Goal: Task Accomplishment & Management: Complete application form

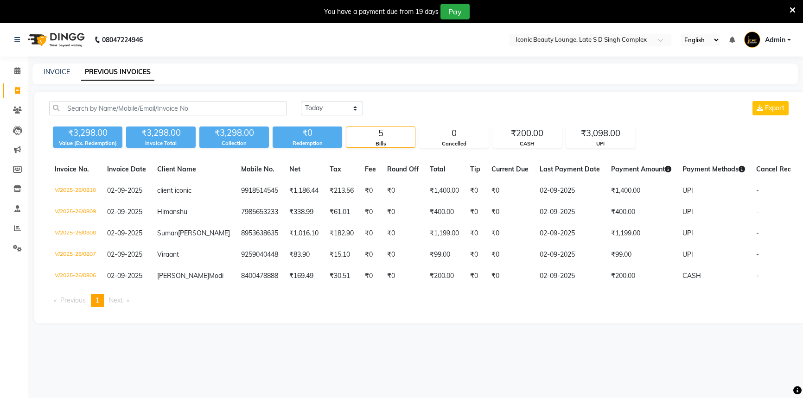
select select "[DATE]"
click at [52, 76] on div "INVOICE" at bounding box center [57, 72] width 26 height 10
click at [55, 70] on link "INVOICE" at bounding box center [57, 72] width 26 height 8
select select "service"
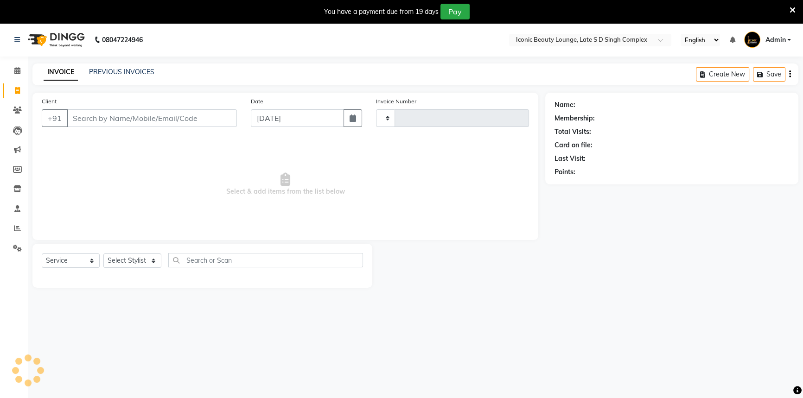
scroll to position [23, 0]
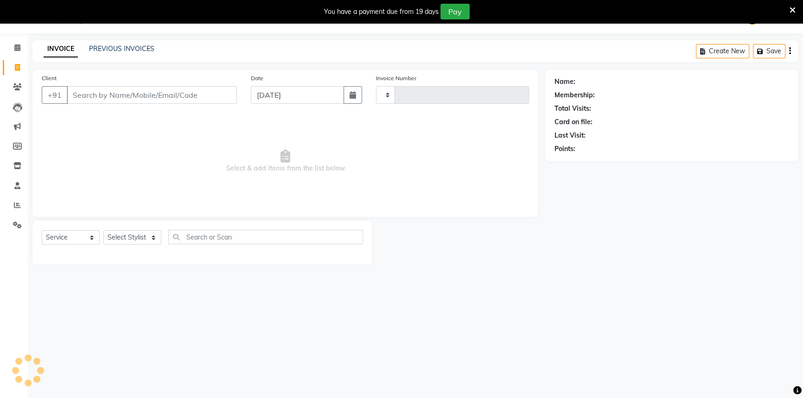
type input "0811"
select select "6614"
click at [93, 96] on input "Client" at bounding box center [152, 95] width 170 height 18
type input "S"
type input "D"
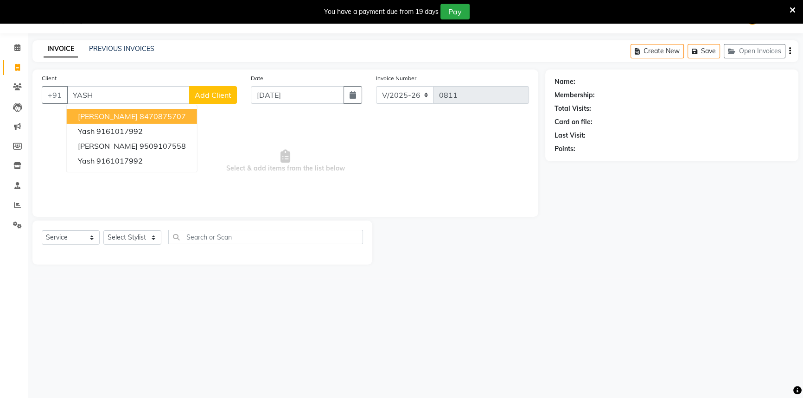
click at [144, 97] on input "YASH" at bounding box center [128, 95] width 123 height 18
type input "Y"
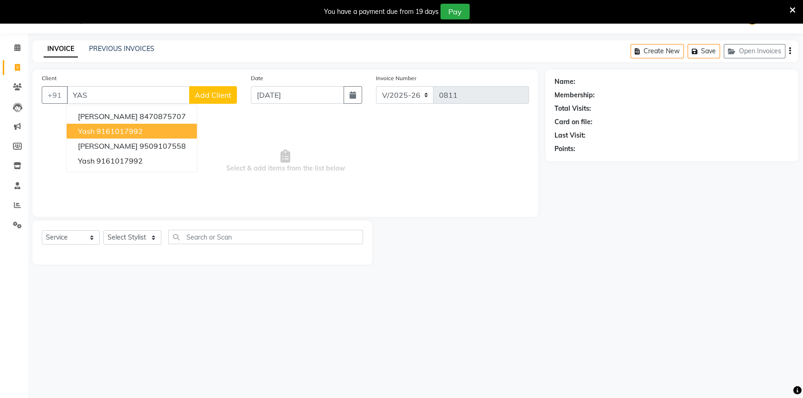
click at [153, 129] on button "Yash 9161017992" at bounding box center [132, 131] width 130 height 15
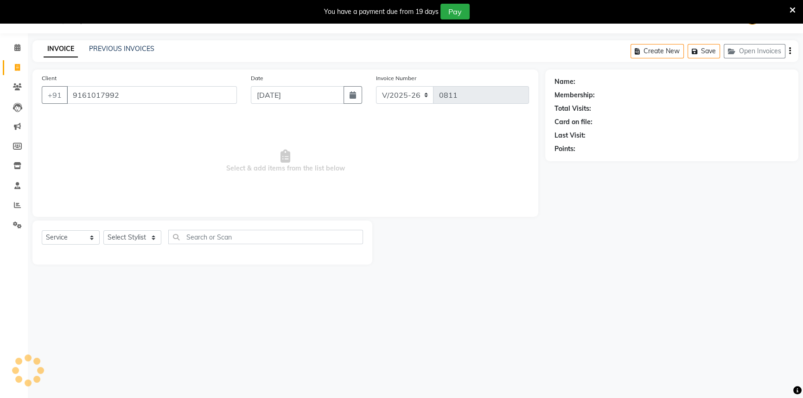
type input "9161017992"
click at [146, 237] on select "Select Stylist [PERSON_NAME] [PERSON_NAME] [PERSON_NAME] [PERSON_NAME] [PERSON_…" at bounding box center [132, 237] width 58 height 14
select select "58605"
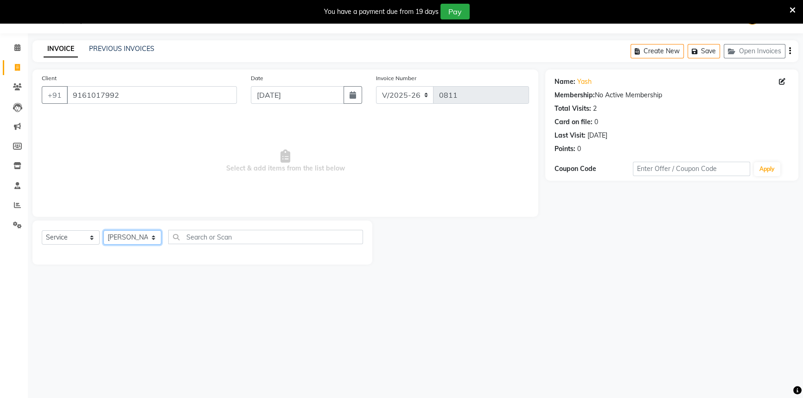
click at [103, 230] on select "Select Stylist [PERSON_NAME] [PERSON_NAME] [PERSON_NAME] [PERSON_NAME] [PERSON_…" at bounding box center [132, 237] width 58 height 14
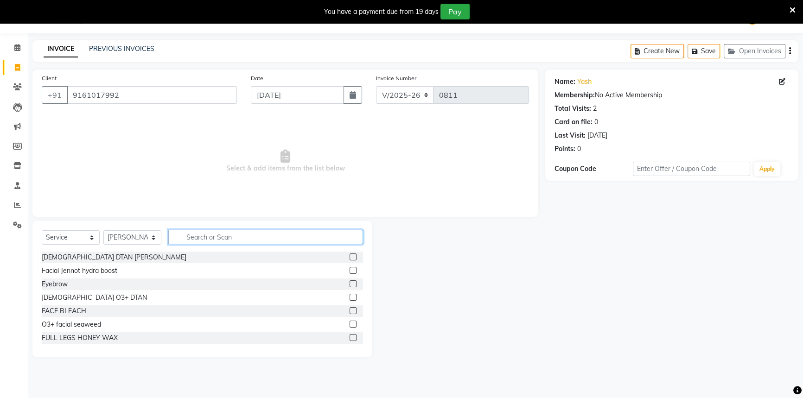
click at [201, 233] on input "text" at bounding box center [265, 237] width 195 height 14
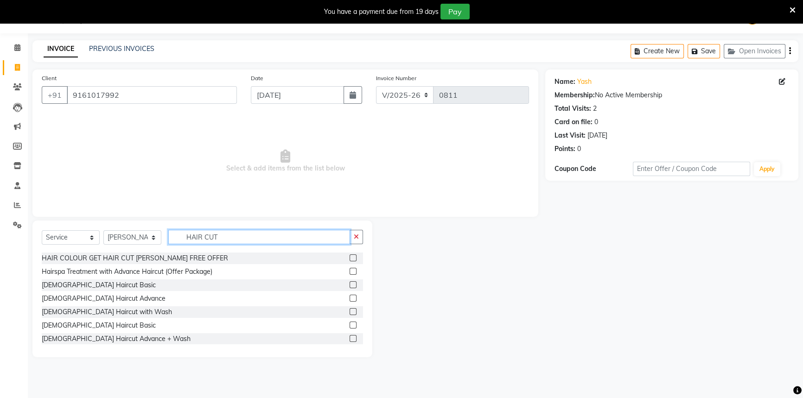
scroll to position [126, 0]
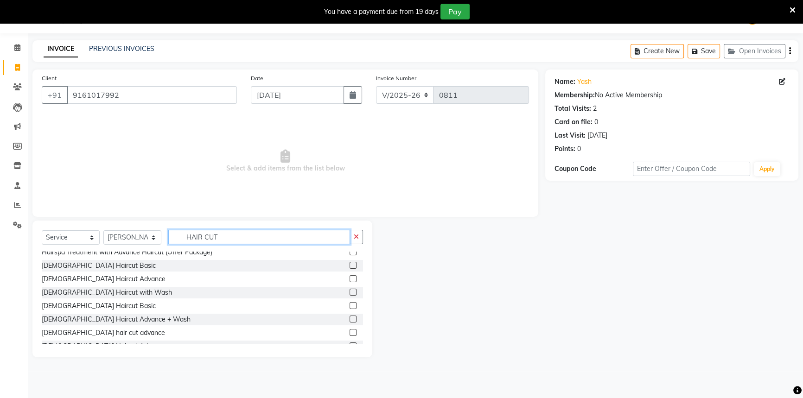
type input "HAIR CUT"
click at [350, 304] on label at bounding box center [353, 305] width 7 height 7
click at [350, 304] on input "checkbox" at bounding box center [353, 306] width 6 height 6
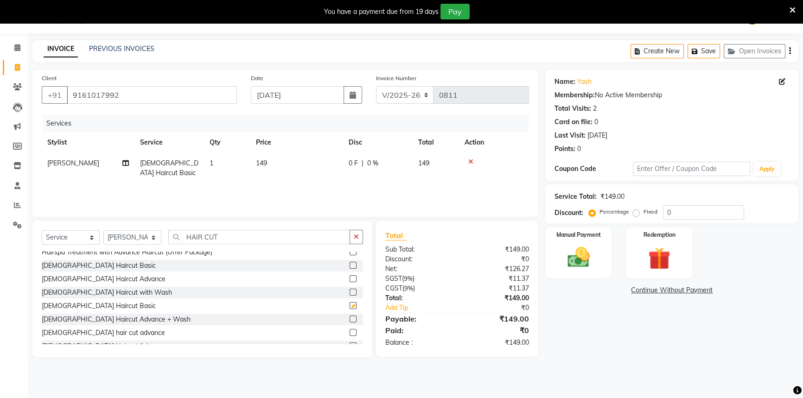
checkbox input "false"
click at [359, 239] on button "button" at bounding box center [356, 237] width 13 height 14
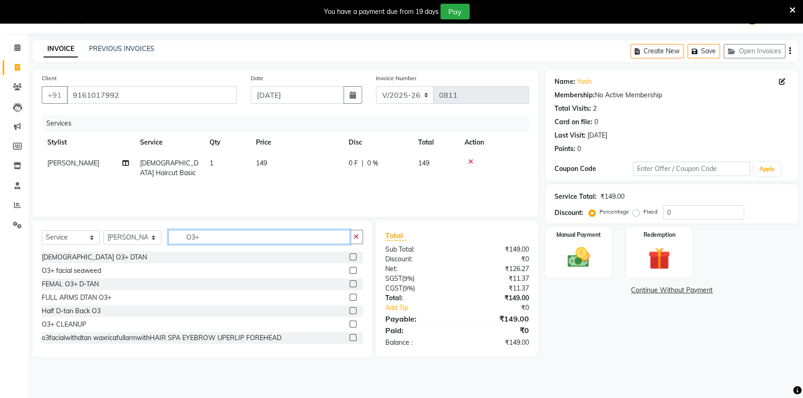
scroll to position [0, 0]
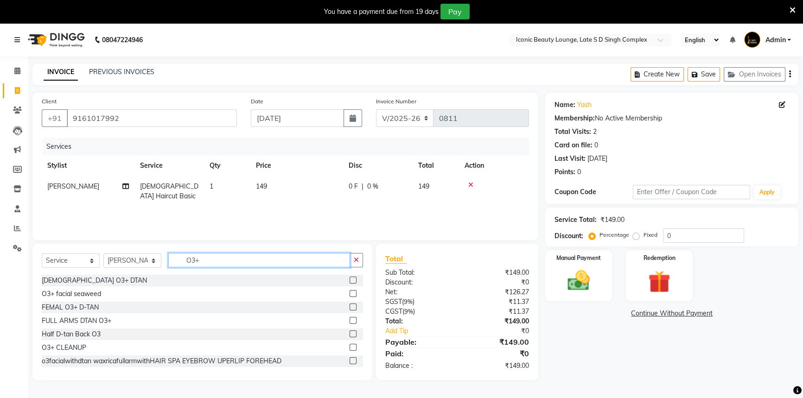
type input "O3+"
click at [350, 280] on label at bounding box center [353, 280] width 7 height 7
click at [350, 280] on input "checkbox" at bounding box center [353, 281] width 6 height 6
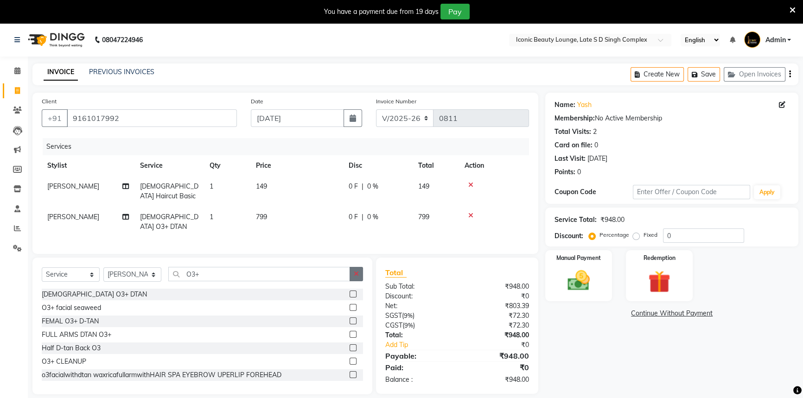
checkbox input "false"
click at [355, 271] on icon "button" at bounding box center [356, 274] width 5 height 6
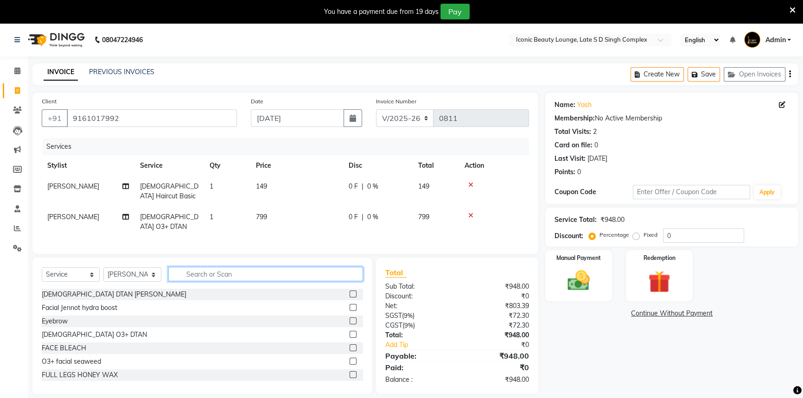
click at [287, 273] on input "text" at bounding box center [265, 274] width 195 height 14
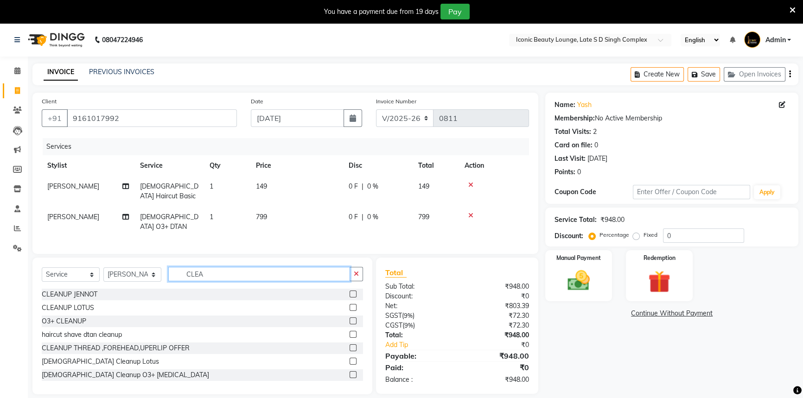
type input "CLEA"
click at [350, 304] on label at bounding box center [353, 307] width 7 height 7
click at [350, 305] on input "checkbox" at bounding box center [353, 308] width 6 height 6
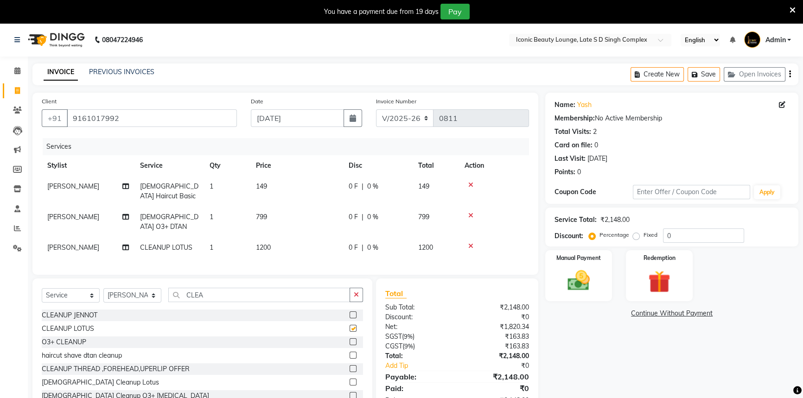
checkbox input "false"
click at [320, 215] on td "799" at bounding box center [296, 222] width 93 height 31
select select "58605"
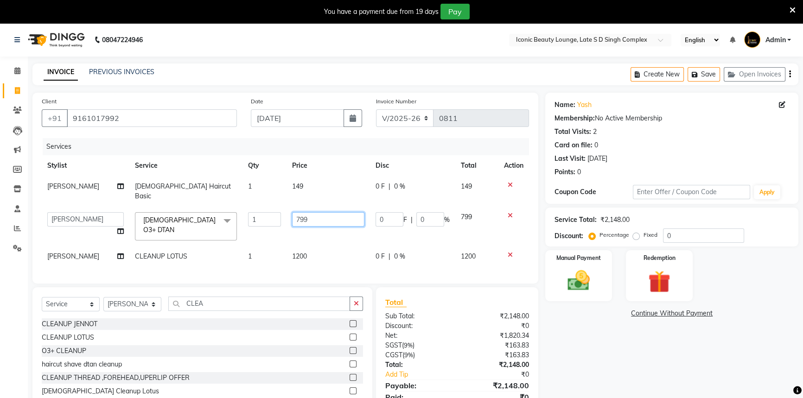
click at [320, 215] on input "799" at bounding box center [328, 219] width 72 height 14
type input "7"
type input "800"
click at [311, 183] on td "149" at bounding box center [328, 191] width 83 height 31
select select "58605"
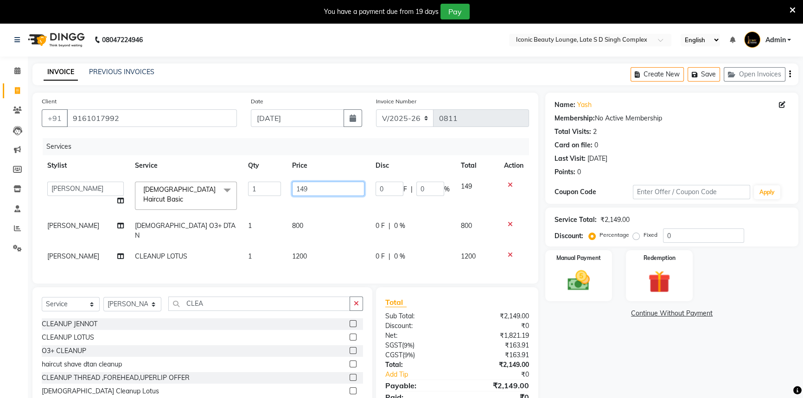
click at [311, 183] on input "149" at bounding box center [328, 189] width 72 height 14
type input "150"
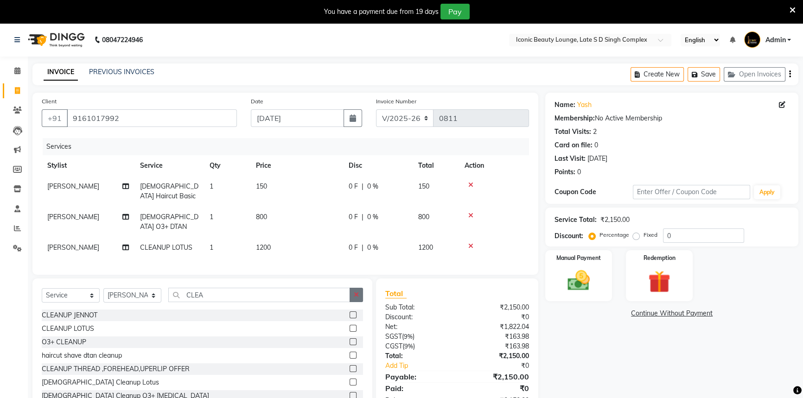
click at [357, 298] on button "button" at bounding box center [356, 295] width 13 height 14
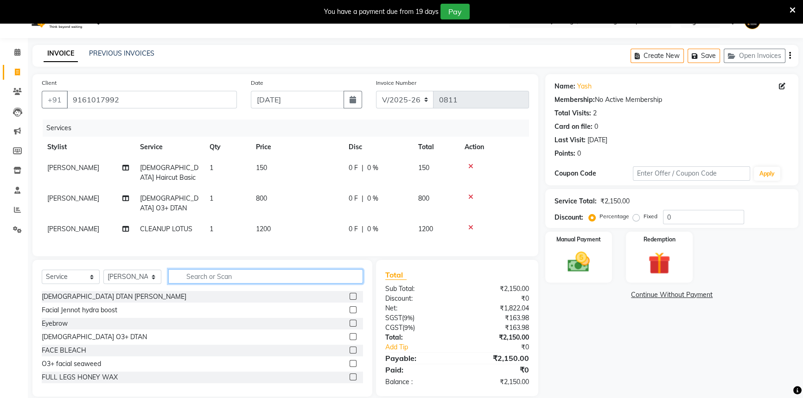
scroll to position [28, 0]
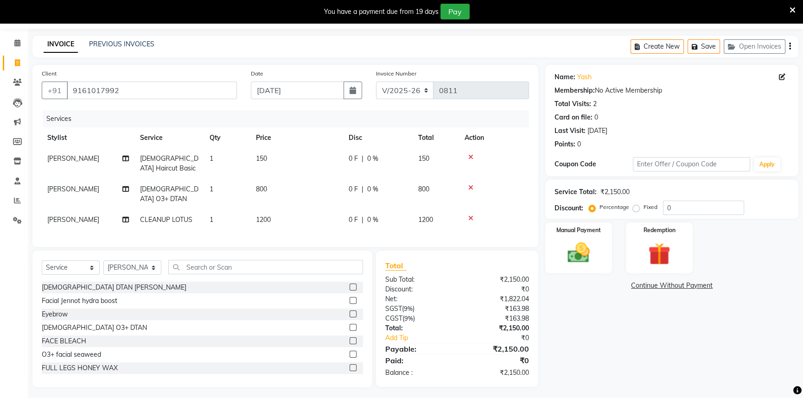
click at [362, 215] on span "|" at bounding box center [363, 220] width 2 height 10
select select "58605"
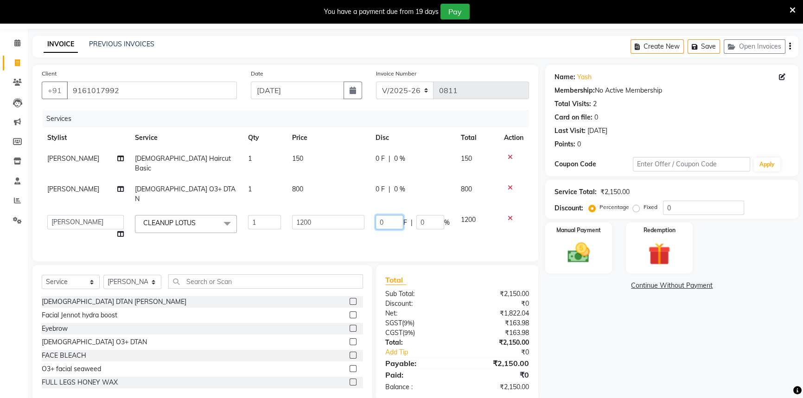
click at [383, 215] on input "0" at bounding box center [390, 222] width 28 height 14
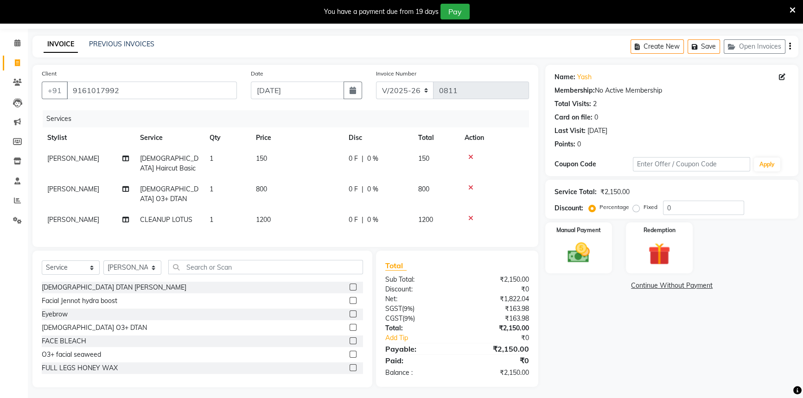
click at [424, 210] on td "1200" at bounding box center [436, 220] width 46 height 21
select select "58605"
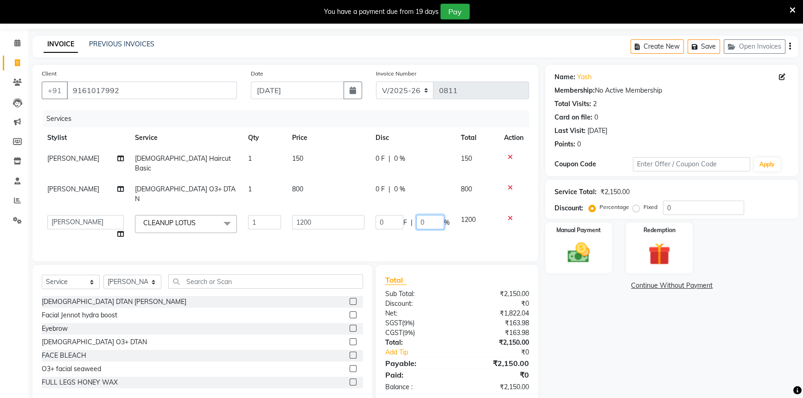
click at [424, 215] on input "0" at bounding box center [430, 222] width 28 height 14
type input "50"
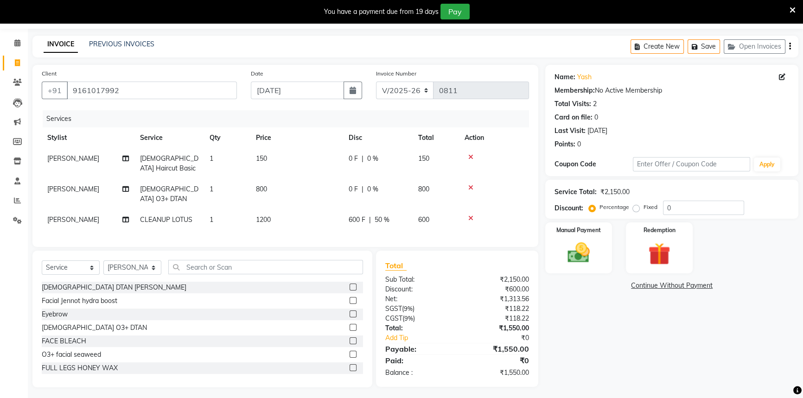
click at [412, 189] on tr "[PERSON_NAME] [DEMOGRAPHIC_DATA] O3+ DTAN 1 800 0 F | 0 % 800" at bounding box center [285, 194] width 487 height 31
click at [400, 189] on div "0 F | 0 %" at bounding box center [378, 190] width 58 height 10
select select "58605"
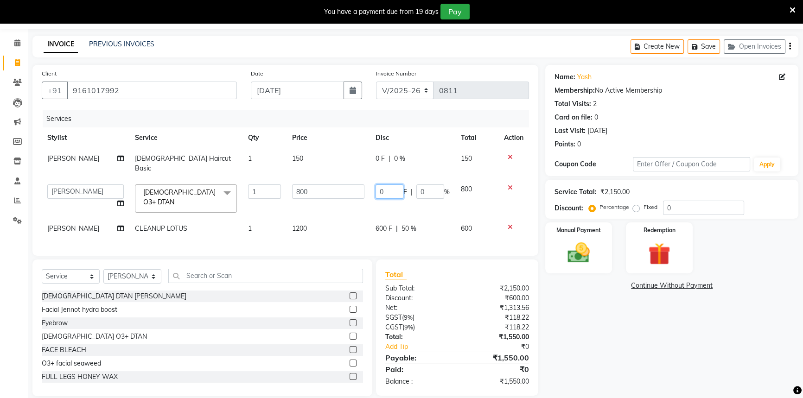
click at [394, 185] on input "0" at bounding box center [390, 192] width 28 height 14
type input "3"
type input "400"
click at [469, 269] on div "Total Sub Total: ₹2,150.00 Discount: ₹600.00 Net: ₹1,313.56 SGST ( 9% ) ₹118.22…" at bounding box center [457, 328] width 144 height 118
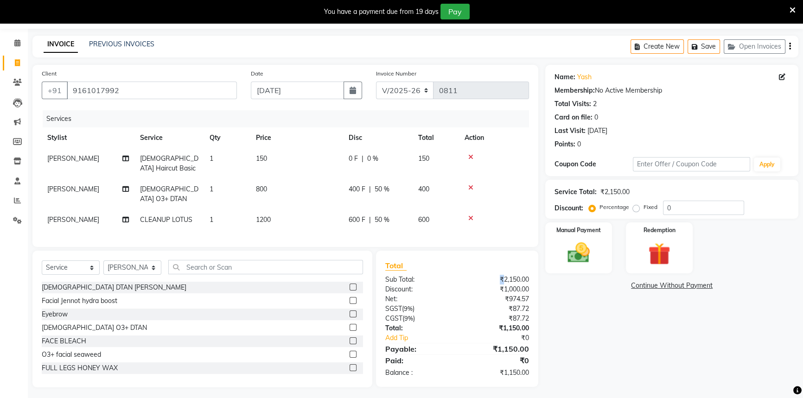
click at [469, 269] on div "Total Sub Total: ₹2,150.00 Discount: ₹1,000.00 Net: ₹974.57 SGST ( 9% ) ₹87.72 …" at bounding box center [457, 319] width 144 height 118
click at [359, 157] on div "0 F | 0 %" at bounding box center [378, 159] width 58 height 10
select select "58605"
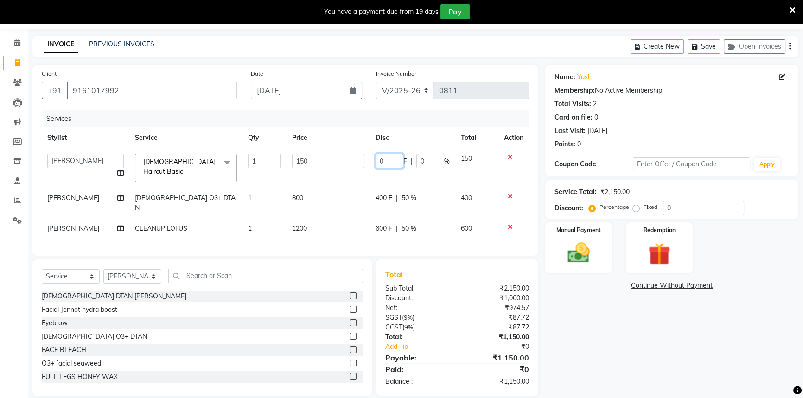
click at [400, 159] on input "0" at bounding box center [390, 161] width 28 height 14
type input "50"
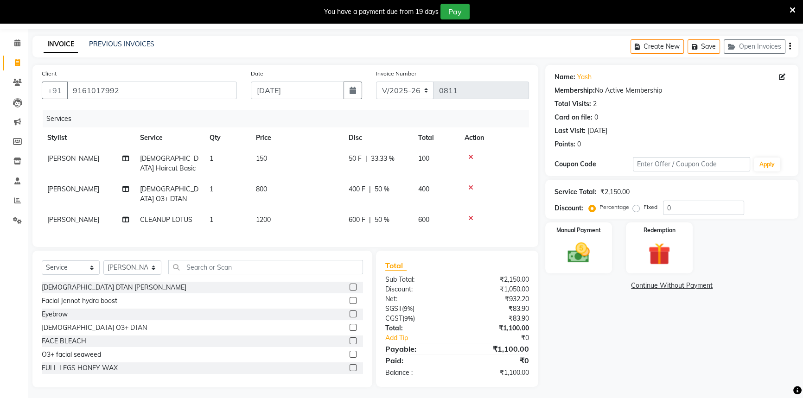
click at [470, 287] on div "₹1,050.00" at bounding box center [496, 290] width 79 height 10
click at [793, 9] on icon at bounding box center [793, 10] width 6 height 8
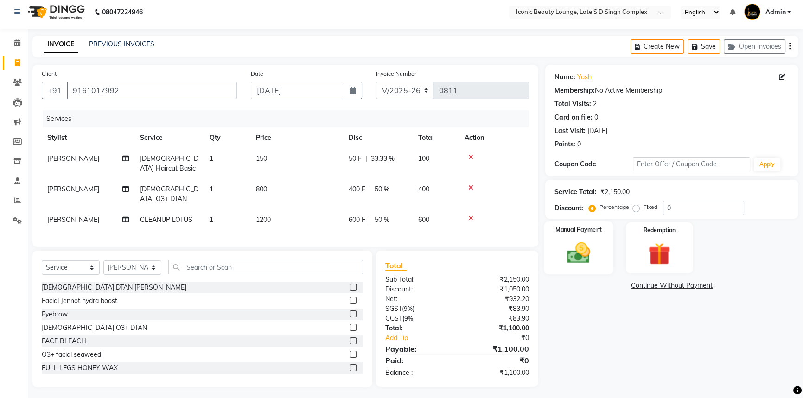
click at [594, 244] on img at bounding box center [579, 253] width 38 height 26
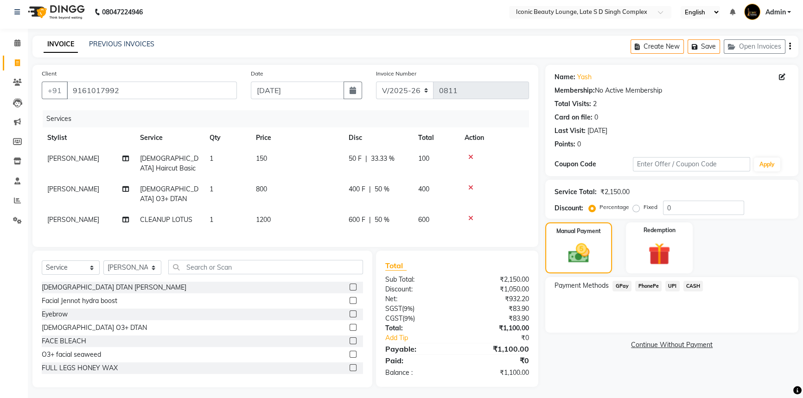
click at [671, 283] on span "UPI" at bounding box center [672, 286] width 14 height 11
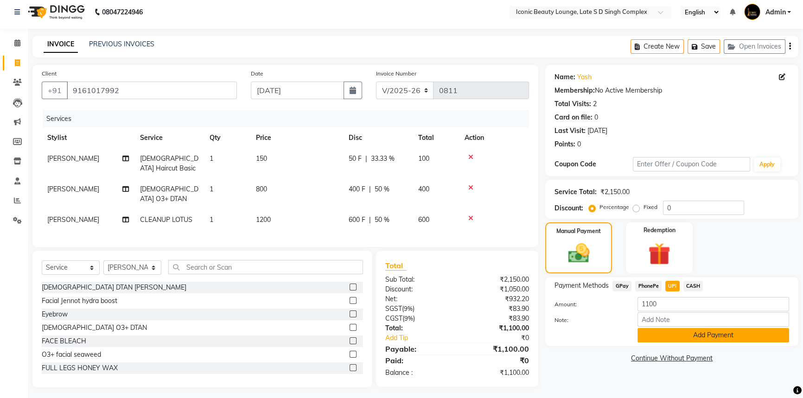
click at [668, 330] on button "Add Payment" at bounding box center [713, 335] width 152 height 14
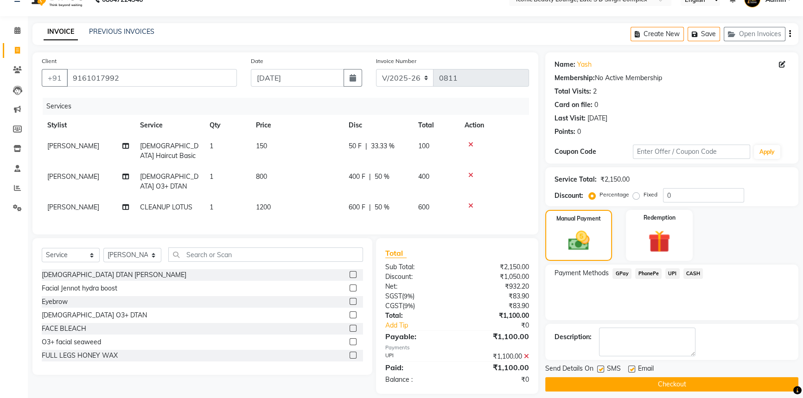
scroll to position [24, 0]
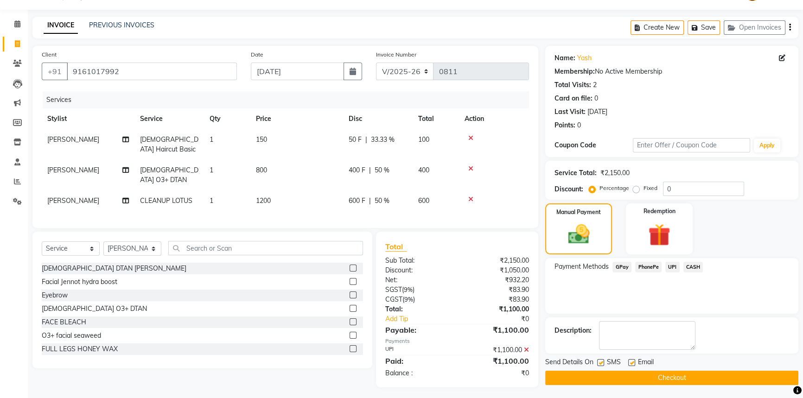
click at [669, 376] on button "Checkout" at bounding box center [671, 378] width 253 height 14
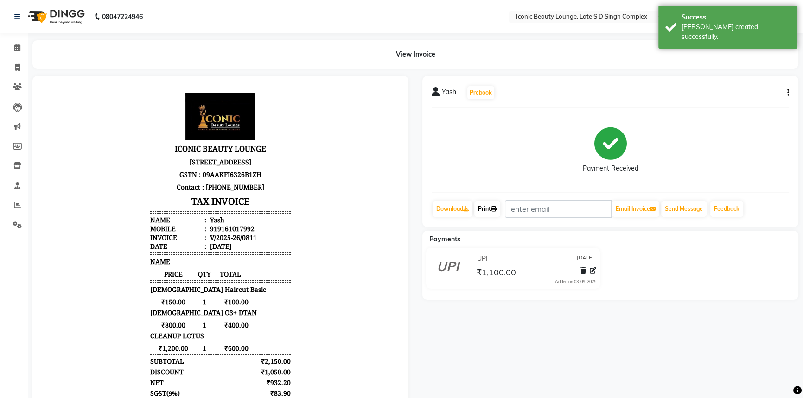
click at [496, 208] on icon at bounding box center [494, 209] width 6 height 6
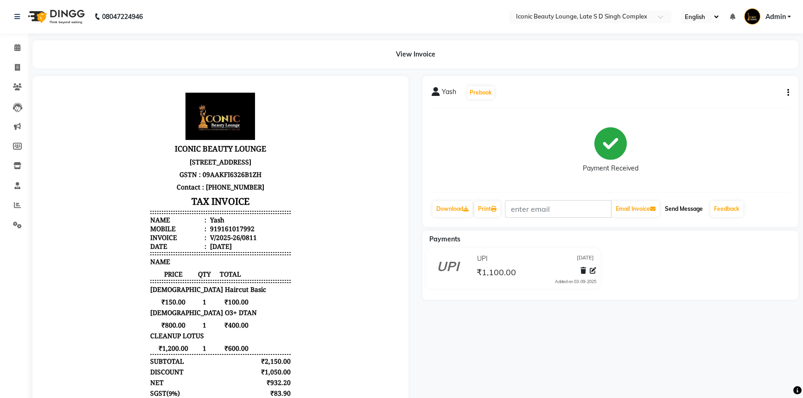
click at [690, 207] on button "Send Message" at bounding box center [683, 209] width 45 height 16
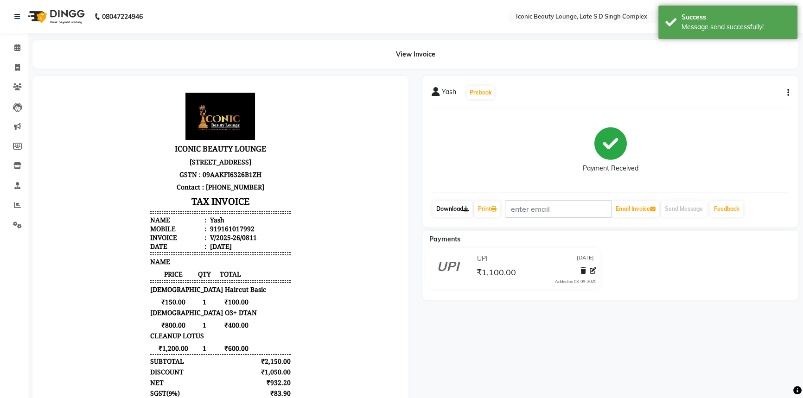
drag, startPoint x: 461, startPoint y: 204, endPoint x: 463, endPoint y: 209, distance: 5.9
click at [461, 204] on link "Download" at bounding box center [453, 209] width 40 height 16
click at [15, 68] on icon at bounding box center [17, 67] width 5 height 7
select select "service"
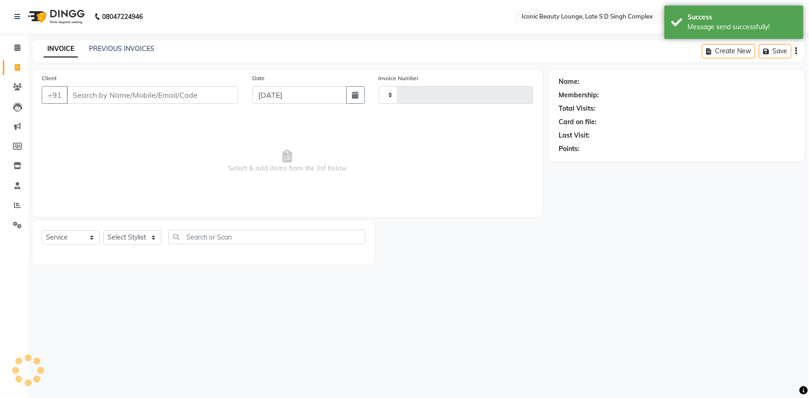
type input "0812"
select select "6614"
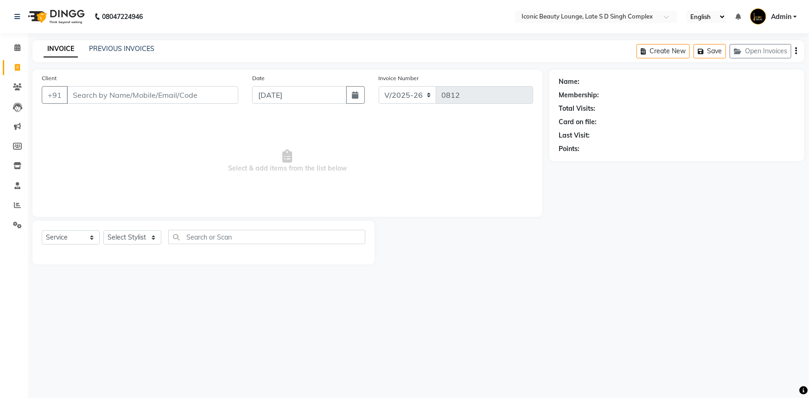
click at [111, 86] on div "Client +91" at bounding box center [140, 92] width 210 height 38
click at [117, 104] on div "Client +91" at bounding box center [140, 92] width 210 height 38
click at [116, 91] on input "Client" at bounding box center [153, 95] width 172 height 18
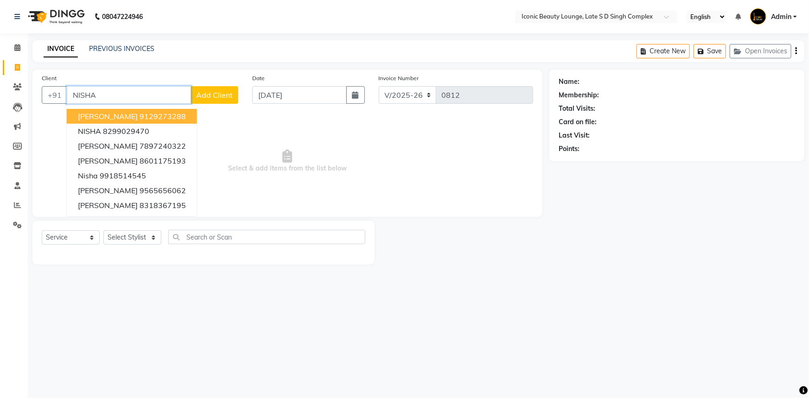
click at [94, 117] on span "[PERSON_NAME]" at bounding box center [108, 116] width 60 height 9
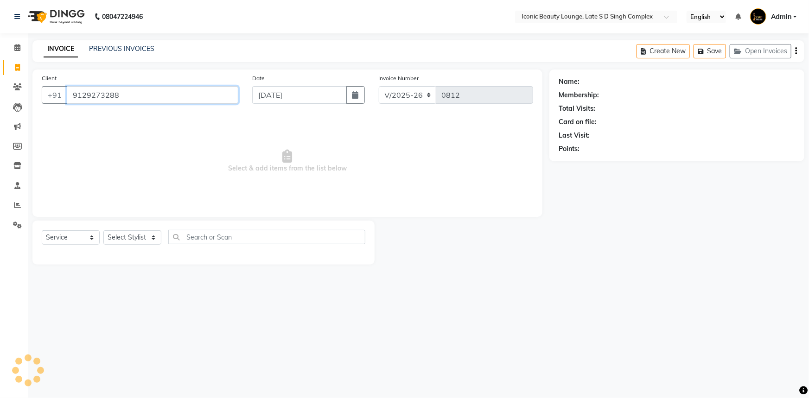
type input "9129273288"
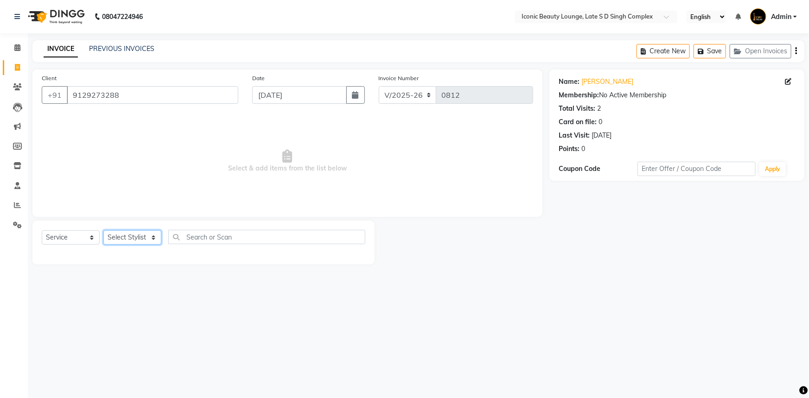
click at [115, 236] on select "Select Stylist [PERSON_NAME] [PERSON_NAME] [PERSON_NAME] [PERSON_NAME] [PERSON_…" at bounding box center [132, 237] width 58 height 14
select select "57161"
click at [103, 230] on select "Select Stylist [PERSON_NAME] [PERSON_NAME] [PERSON_NAME] [PERSON_NAME] [PERSON_…" at bounding box center [132, 237] width 58 height 14
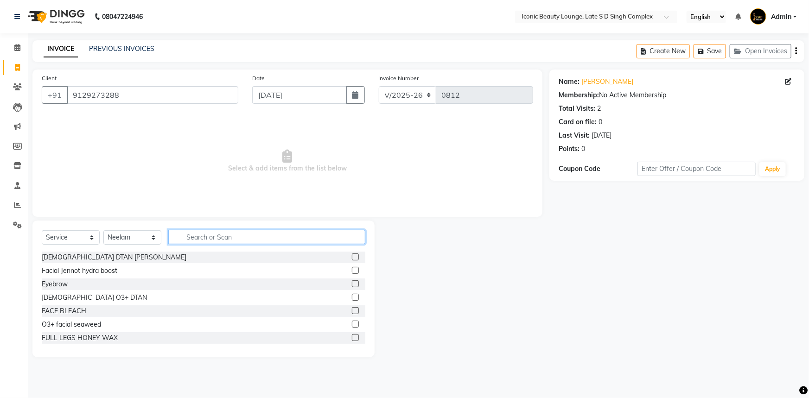
click at [195, 240] on input "text" at bounding box center [266, 237] width 197 height 14
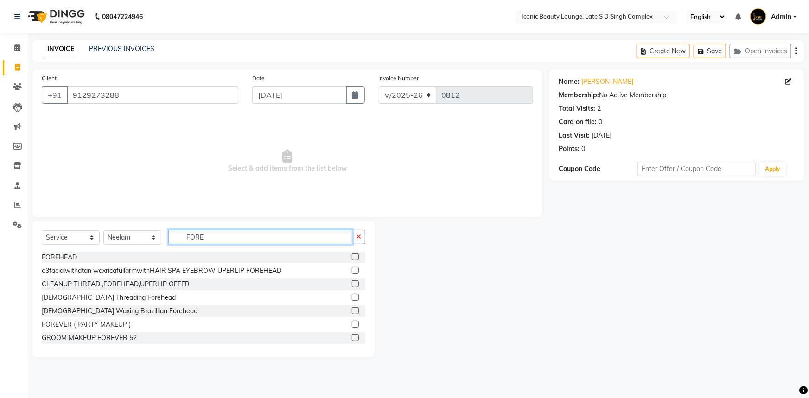
type input "FORE"
click at [352, 257] on label at bounding box center [355, 257] width 7 height 7
click at [352, 257] on input "checkbox" at bounding box center [355, 258] width 6 height 6
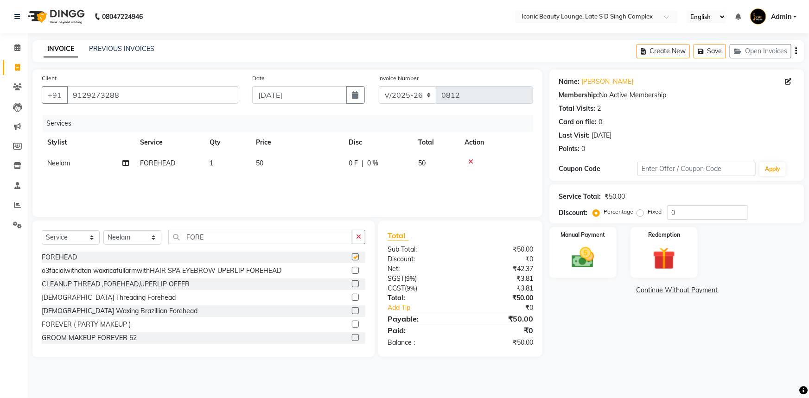
checkbox input "false"
click at [357, 239] on icon "button" at bounding box center [358, 237] width 5 height 6
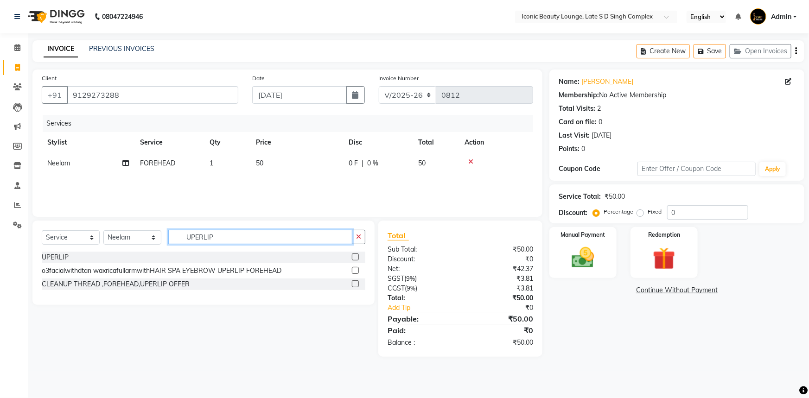
type input "UPERLIP"
click at [354, 255] on label at bounding box center [355, 257] width 7 height 7
click at [354, 255] on input "checkbox" at bounding box center [355, 258] width 6 height 6
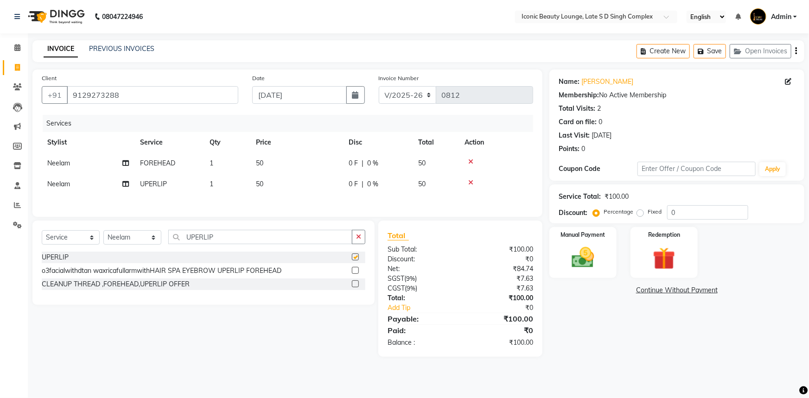
checkbox input "false"
click at [648, 213] on label "Fixed" at bounding box center [655, 212] width 14 height 8
click at [639, 213] on input "Fixed" at bounding box center [642, 212] width 6 height 6
radio input "true"
click at [601, 245] on img at bounding box center [583, 257] width 38 height 27
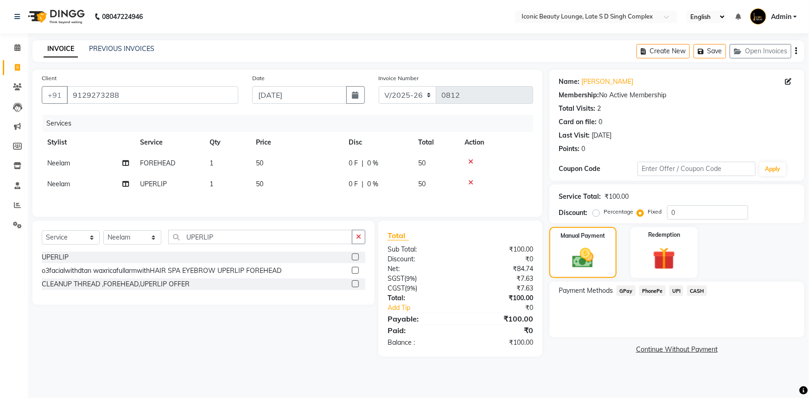
click at [676, 290] on span "UPI" at bounding box center [676, 291] width 14 height 11
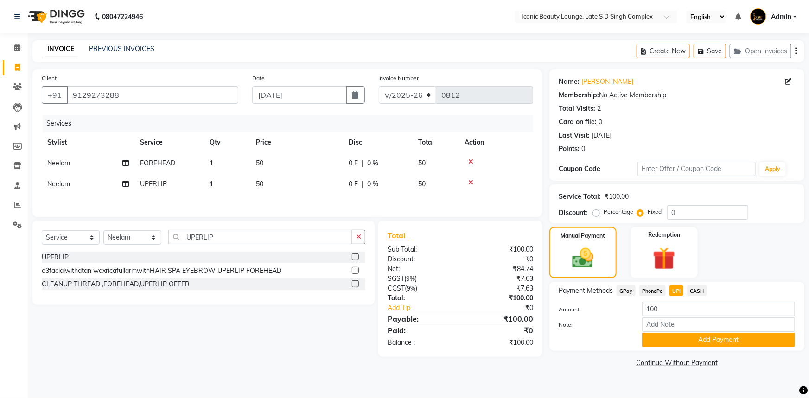
click at [684, 339] on button "Add Payment" at bounding box center [718, 340] width 153 height 14
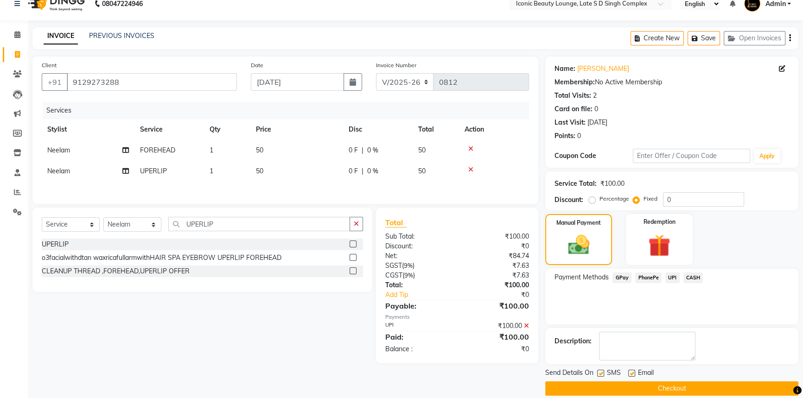
scroll to position [24, 0]
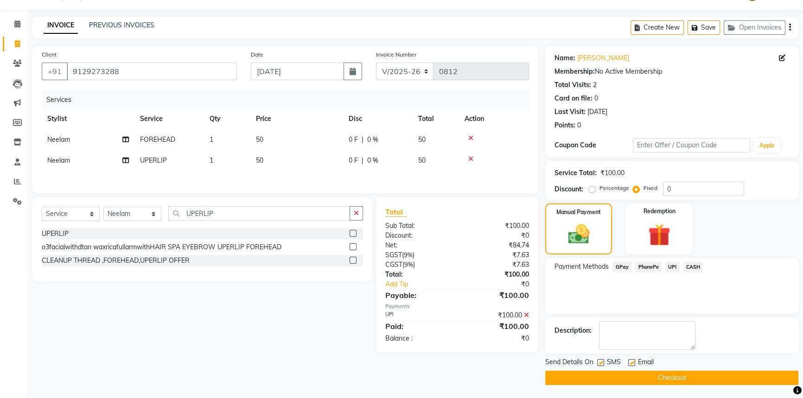
click at [682, 373] on button "Checkout" at bounding box center [671, 378] width 253 height 14
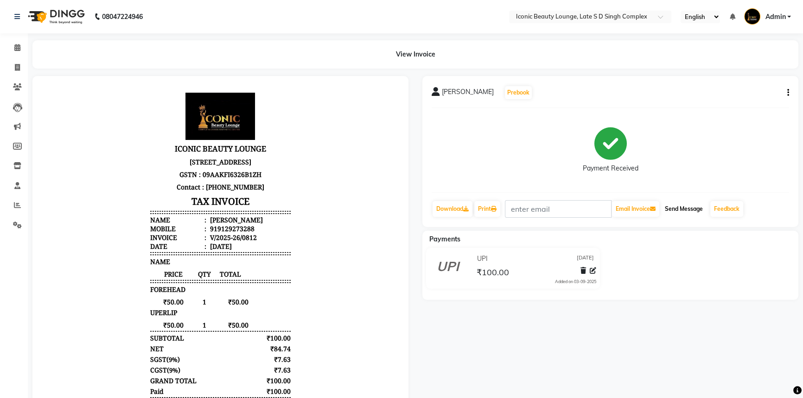
click at [693, 206] on button "Send Message" at bounding box center [683, 209] width 45 height 16
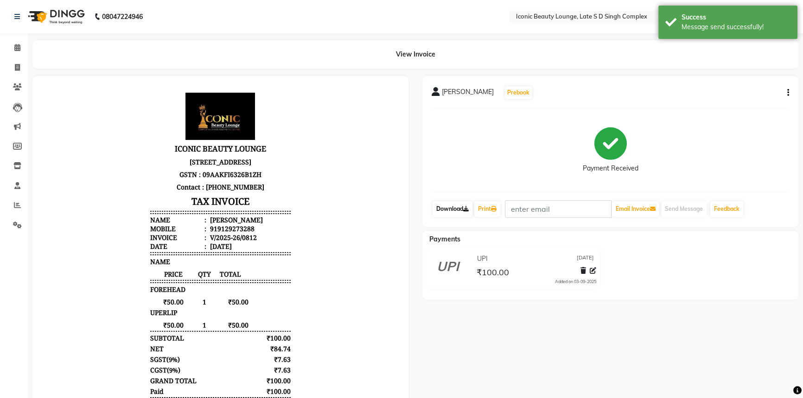
click at [466, 207] on icon at bounding box center [466, 209] width 6 height 6
click at [483, 207] on link "Print" at bounding box center [487, 209] width 26 height 16
click at [18, 70] on icon at bounding box center [17, 67] width 5 height 7
select select "service"
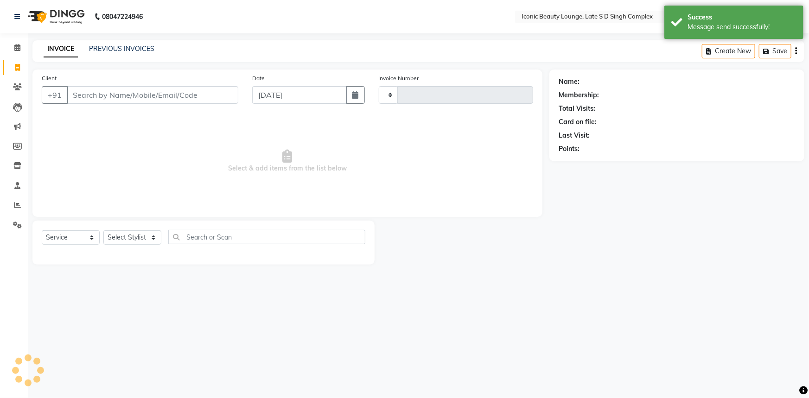
type input "0813"
select select "6614"
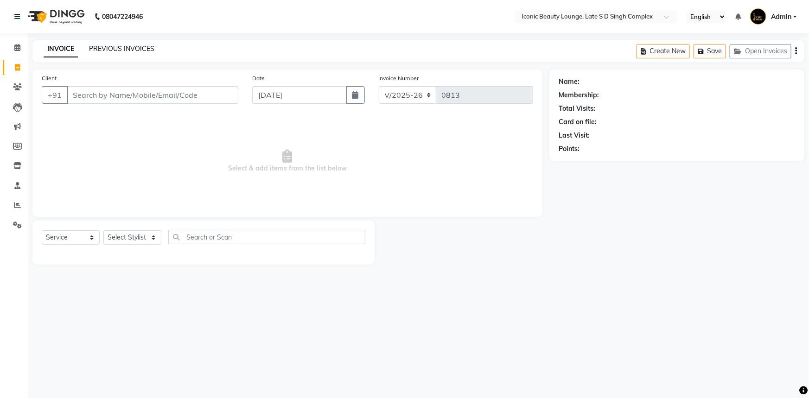
click at [138, 48] on link "PREVIOUS INVOICES" at bounding box center [121, 49] width 65 height 8
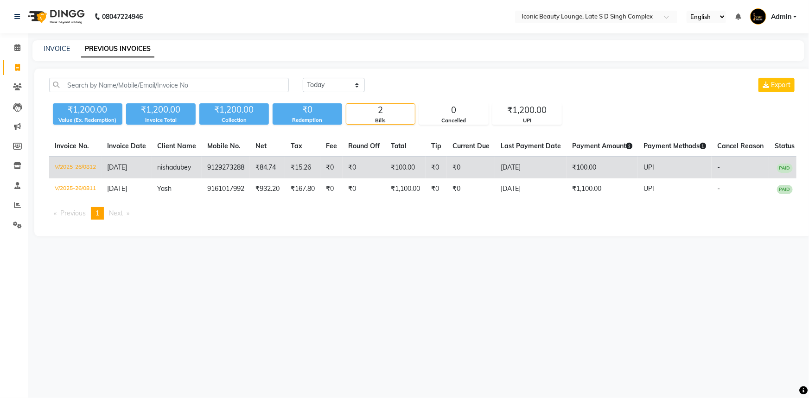
click at [296, 172] on td "₹15.26" at bounding box center [302, 168] width 35 height 22
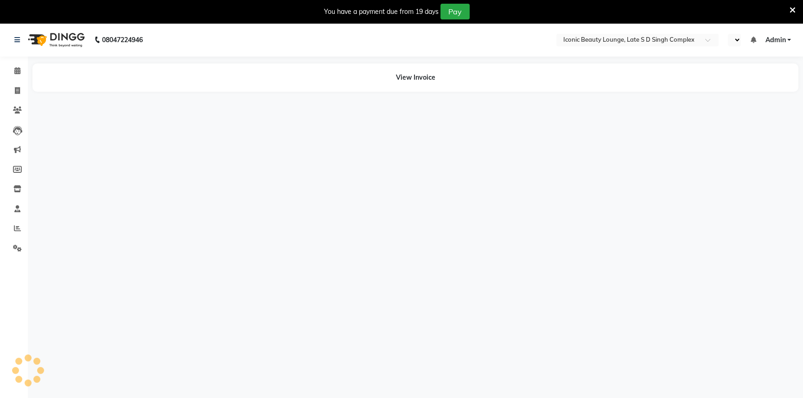
select select "en"
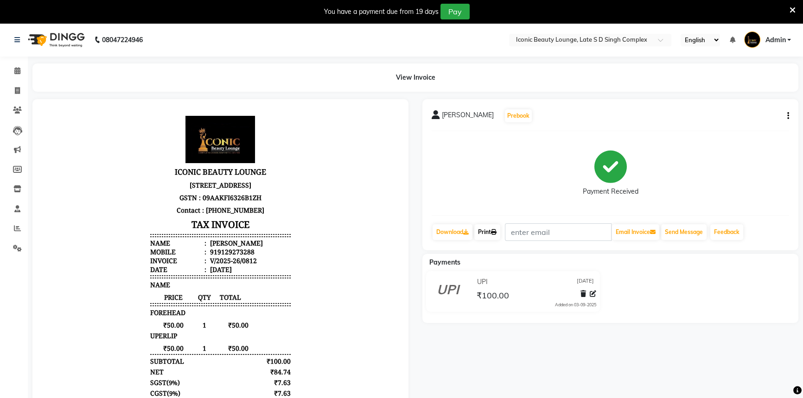
click at [494, 235] on icon at bounding box center [494, 232] width 6 height 6
click at [15, 88] on icon at bounding box center [17, 90] width 5 height 7
select select "service"
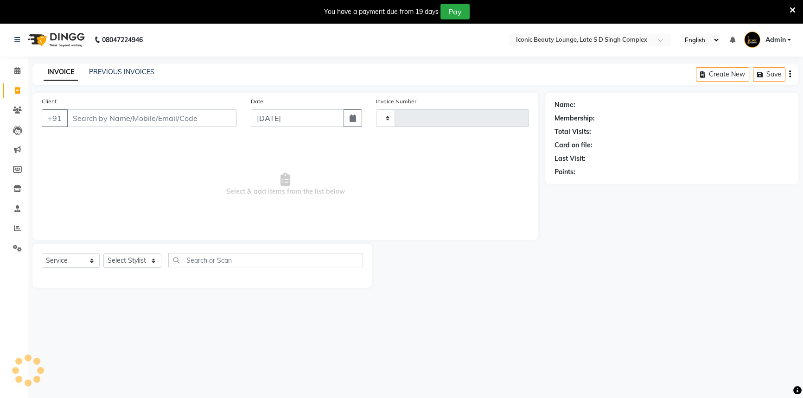
scroll to position [23, 0]
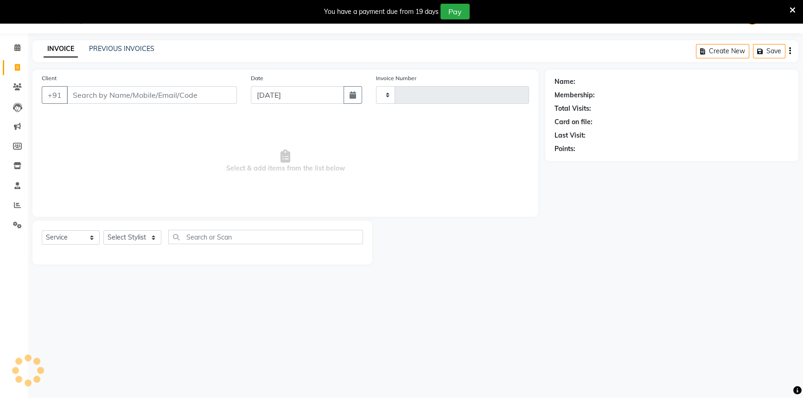
type input "0813"
select select "6614"
click at [793, 7] on icon at bounding box center [793, 10] width 6 height 8
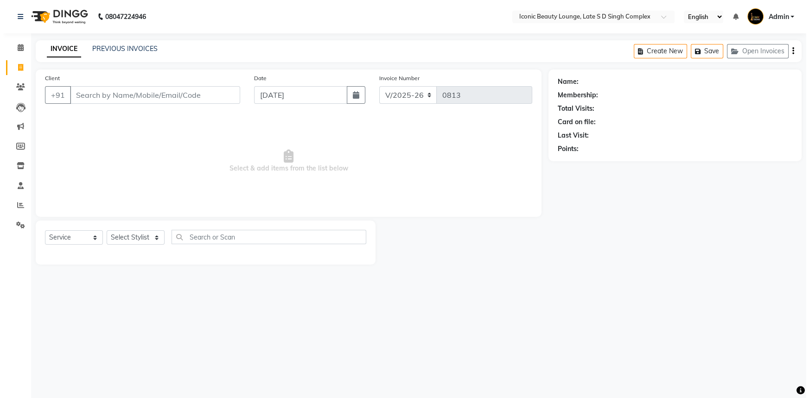
scroll to position [0, 0]
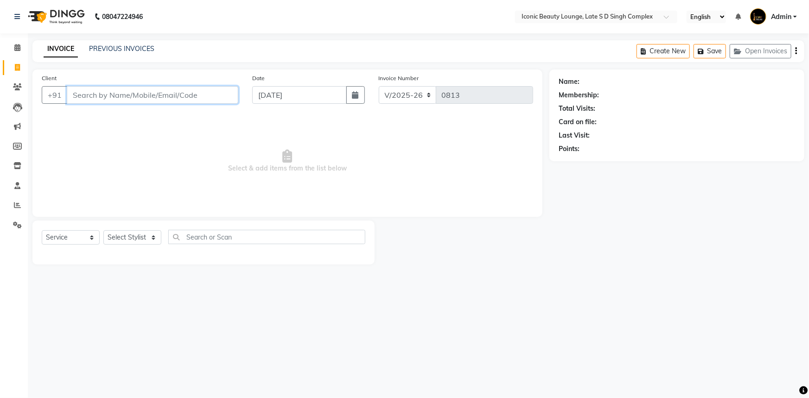
click at [106, 100] on input "Client" at bounding box center [153, 95] width 172 height 18
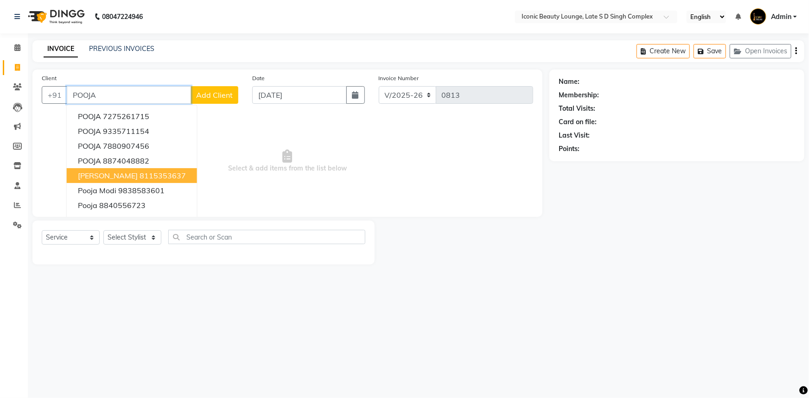
click at [152, 175] on ngb-highlight "8115353637" at bounding box center [163, 175] width 46 height 9
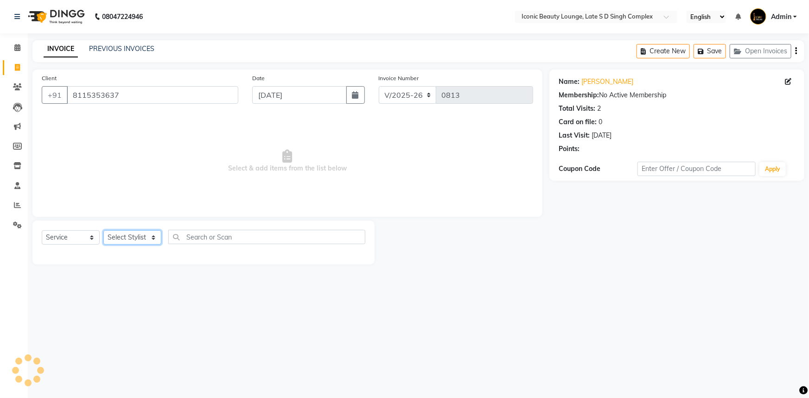
click at [121, 235] on select "Select Stylist [PERSON_NAME] [PERSON_NAME] [PERSON_NAME] [PERSON_NAME] [PERSON_…" at bounding box center [132, 237] width 58 height 14
click at [162, 97] on input "8115353637" at bounding box center [153, 95] width 172 height 18
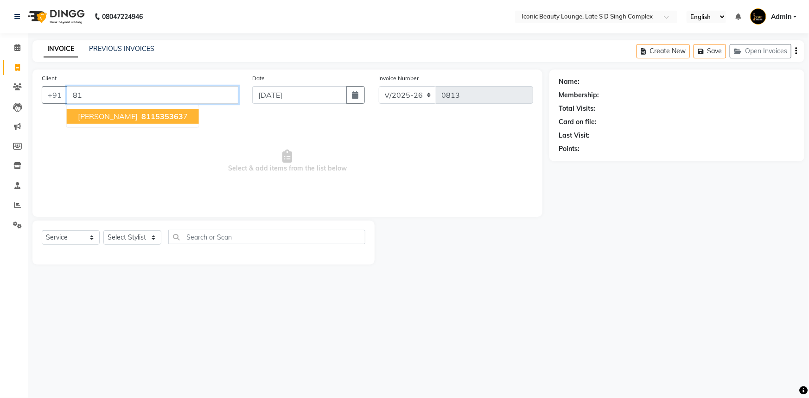
type input "8"
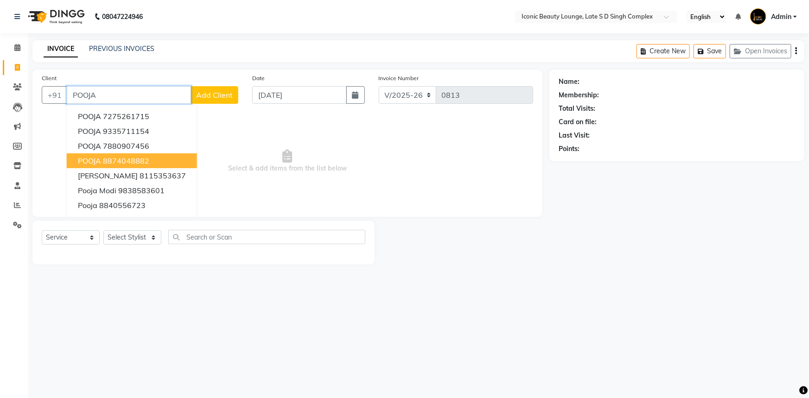
click at [141, 162] on ngb-highlight "8874048882" at bounding box center [126, 160] width 46 height 9
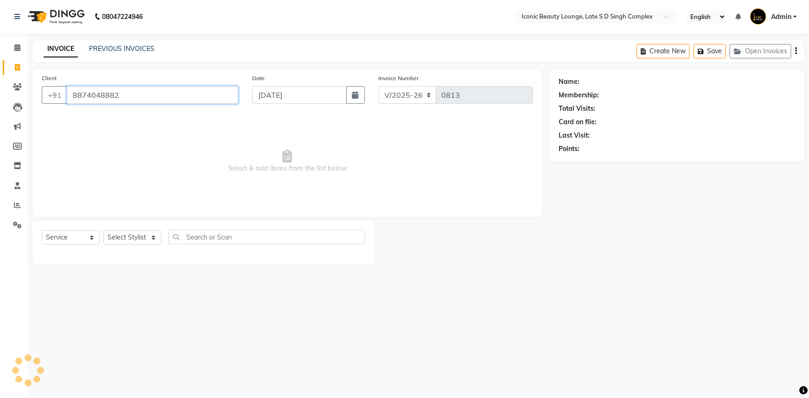
type input "8874048882"
click at [152, 235] on select "Select Stylist [PERSON_NAME] [PERSON_NAME] [PERSON_NAME] [PERSON_NAME] [PERSON_…" at bounding box center [132, 237] width 58 height 14
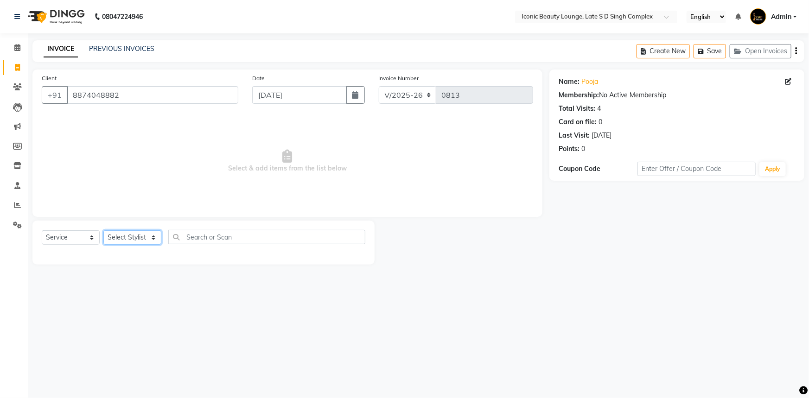
select select "57161"
click at [103, 230] on select "Select Stylist [PERSON_NAME] [PERSON_NAME] [PERSON_NAME] [PERSON_NAME] [PERSON_…" at bounding box center [132, 237] width 58 height 14
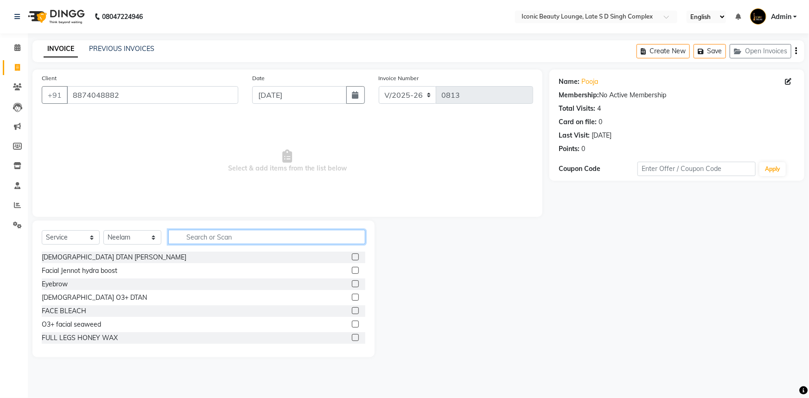
click at [188, 241] on input "text" at bounding box center [266, 237] width 197 height 14
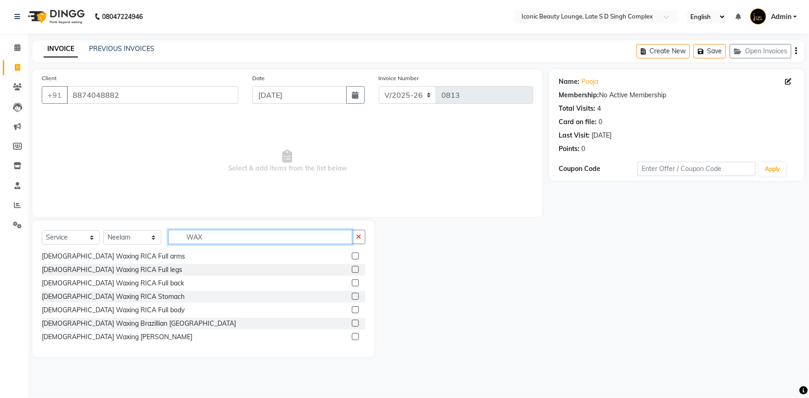
scroll to position [168, 0]
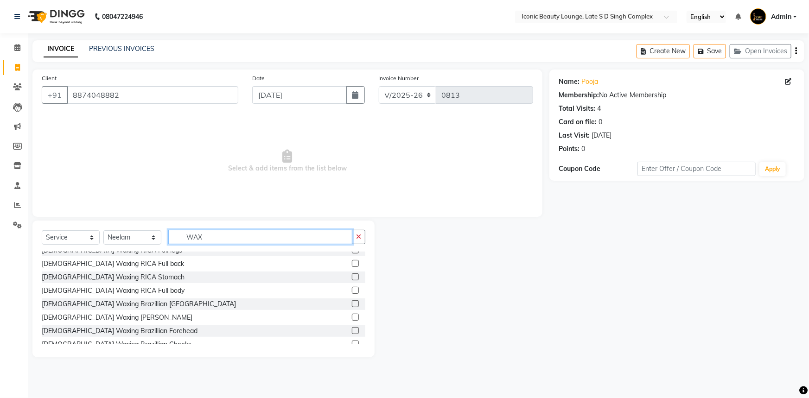
type input "WAX"
click at [352, 302] on label at bounding box center [355, 303] width 7 height 7
click at [352, 302] on input "checkbox" at bounding box center [355, 304] width 6 height 6
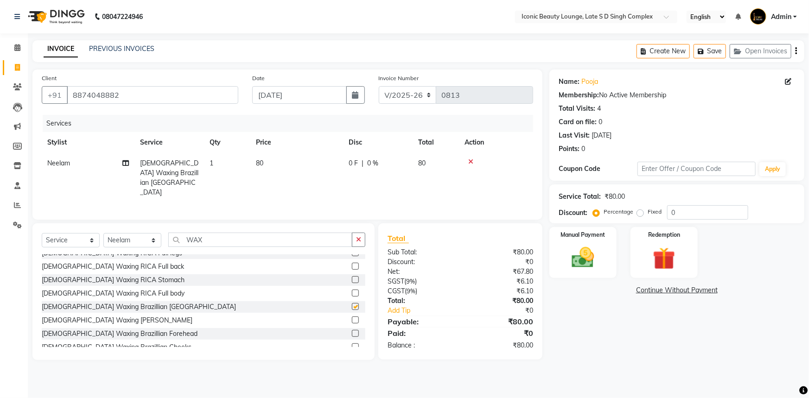
checkbox input "false"
click at [352, 315] on div at bounding box center [358, 321] width 13 height 12
click at [352, 318] on label at bounding box center [355, 320] width 7 height 7
click at [352, 318] on input "checkbox" at bounding box center [355, 321] width 6 height 6
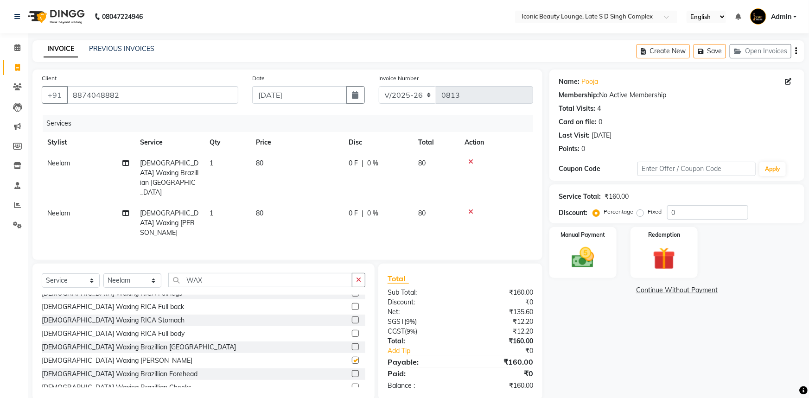
checkbox input "false"
click at [358, 277] on icon "button" at bounding box center [358, 280] width 5 height 6
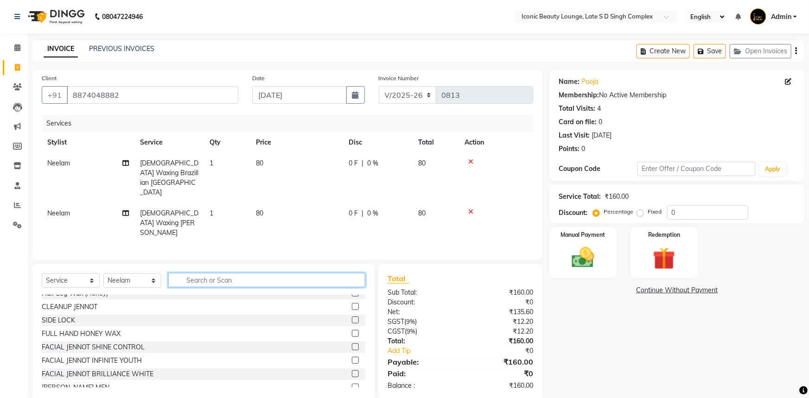
click at [318, 273] on input "text" at bounding box center [266, 280] width 197 height 14
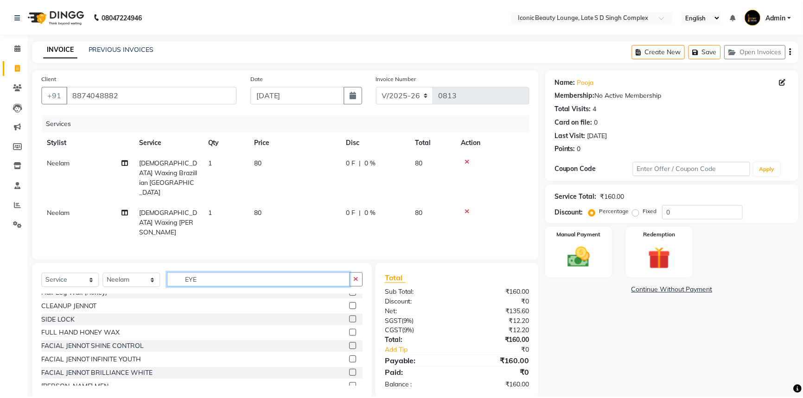
scroll to position [0, 0]
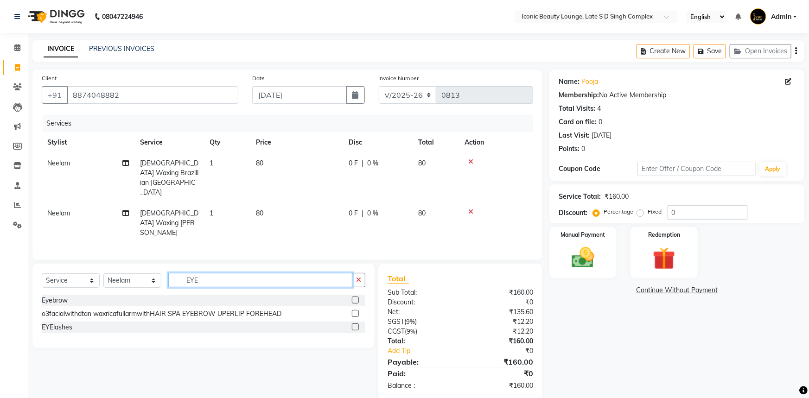
type input "EYE"
click at [355, 297] on label at bounding box center [355, 300] width 7 height 7
click at [355, 298] on input "checkbox" at bounding box center [355, 301] width 6 height 6
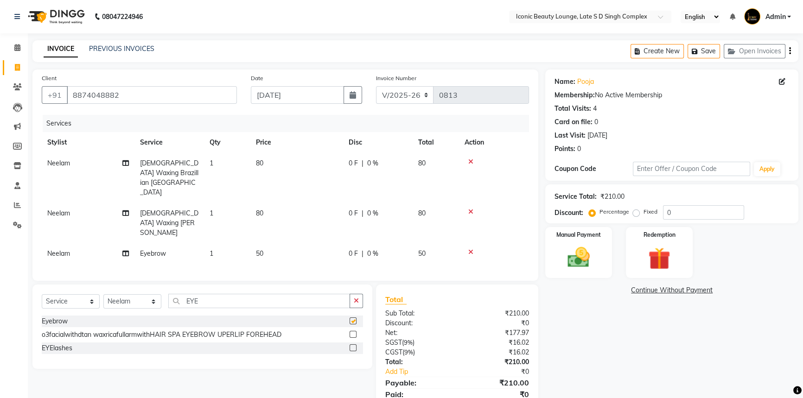
checkbox input "false"
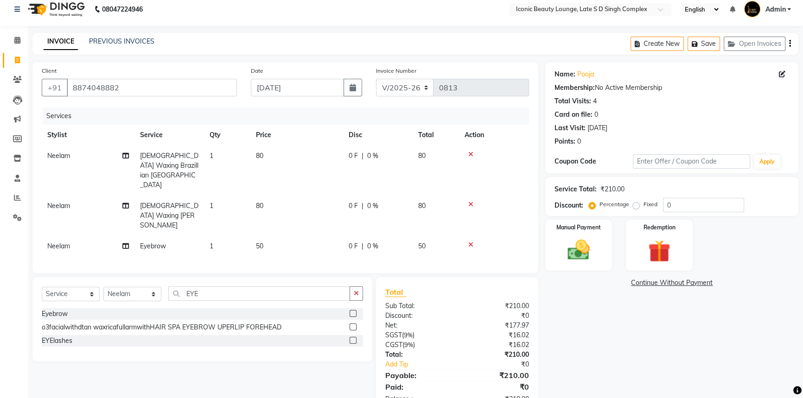
scroll to position [14, 0]
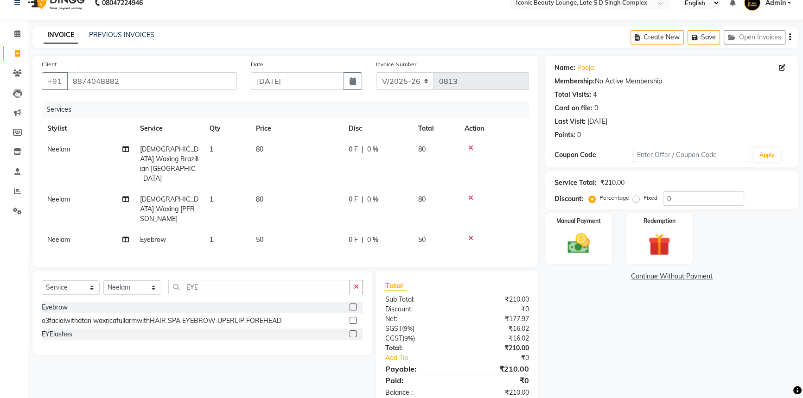
click at [643, 198] on label "Fixed" at bounding box center [650, 198] width 14 height 8
click at [635, 198] on input "Fixed" at bounding box center [638, 198] width 6 height 6
radio input "true"
click at [578, 231] on img at bounding box center [579, 243] width 38 height 26
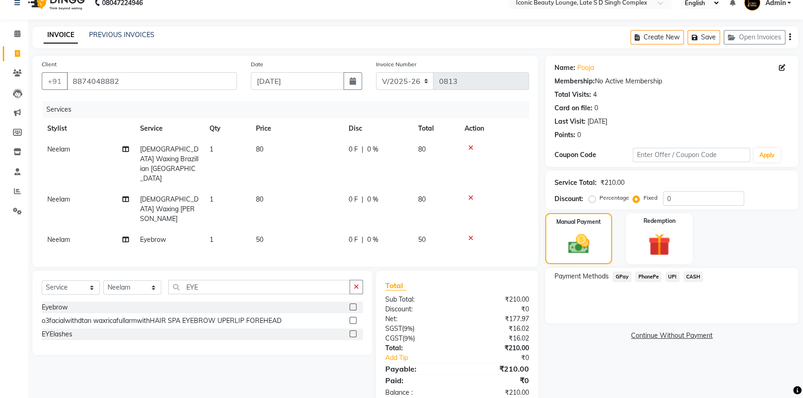
click at [671, 274] on span "UPI" at bounding box center [672, 277] width 14 height 11
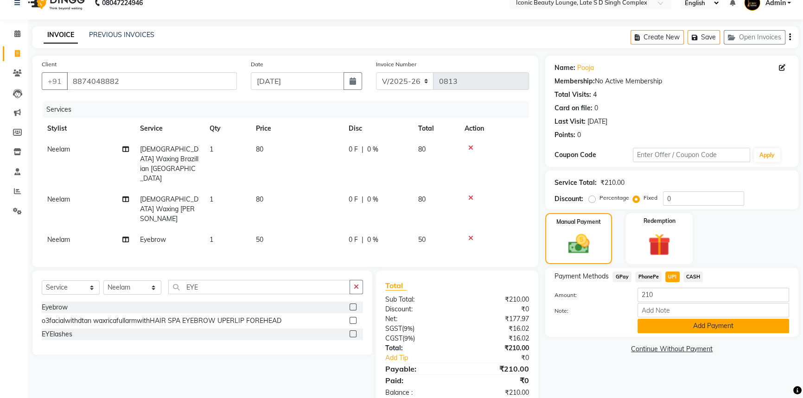
click at [691, 320] on button "Add Payment" at bounding box center [713, 326] width 152 height 14
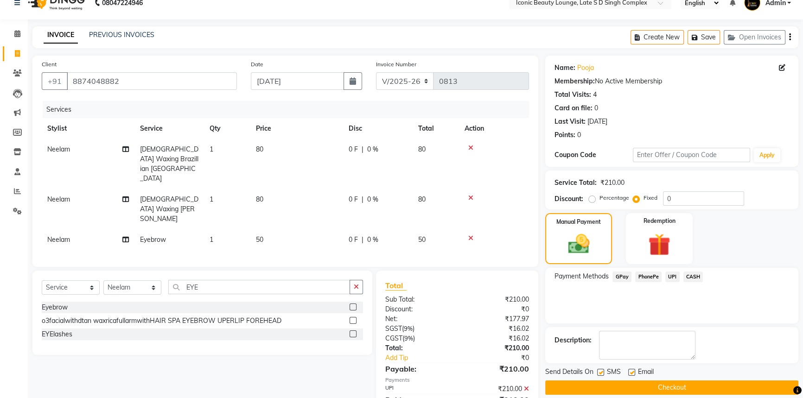
click at [700, 384] on button "Checkout" at bounding box center [671, 388] width 253 height 14
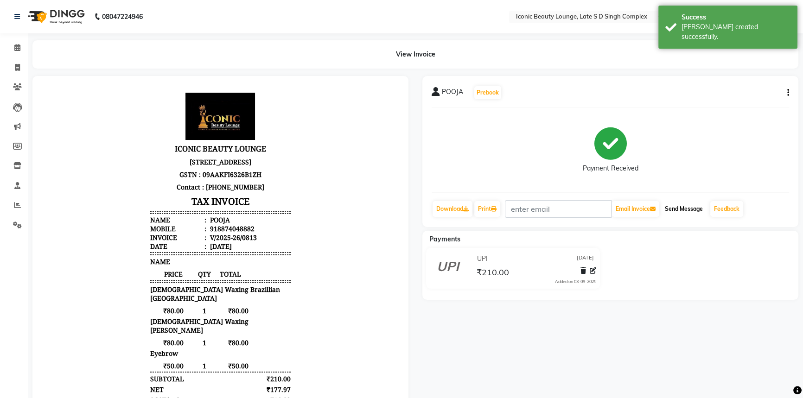
click at [691, 205] on button "Send Message" at bounding box center [683, 209] width 45 height 16
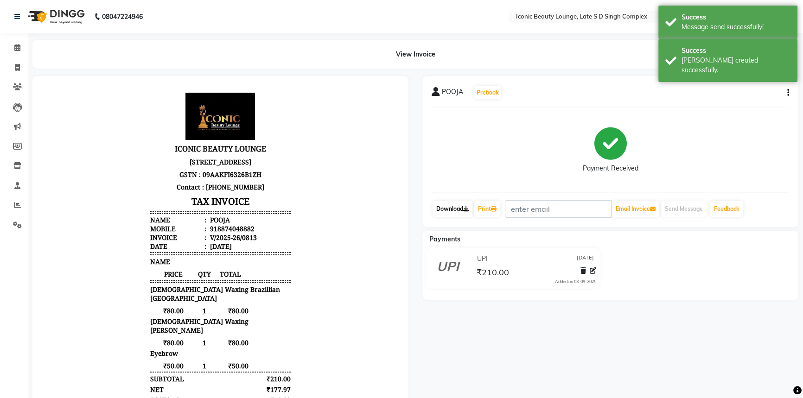
click at [456, 204] on link "Download" at bounding box center [453, 209] width 40 height 16
click at [500, 208] on link "Print" at bounding box center [487, 209] width 26 height 16
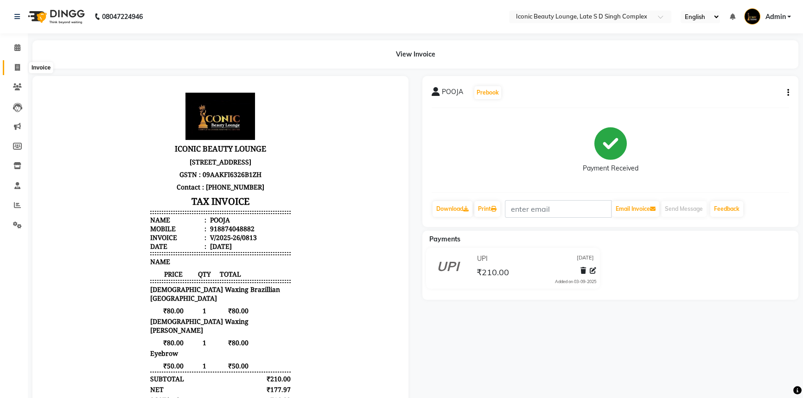
click at [16, 72] on span at bounding box center [17, 68] width 16 height 11
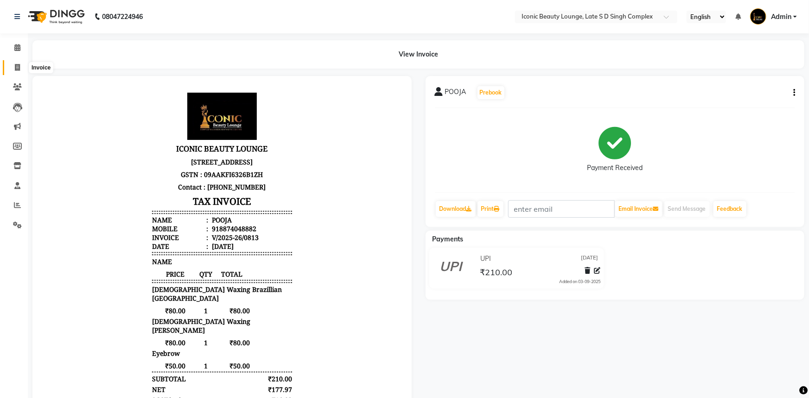
select select "service"
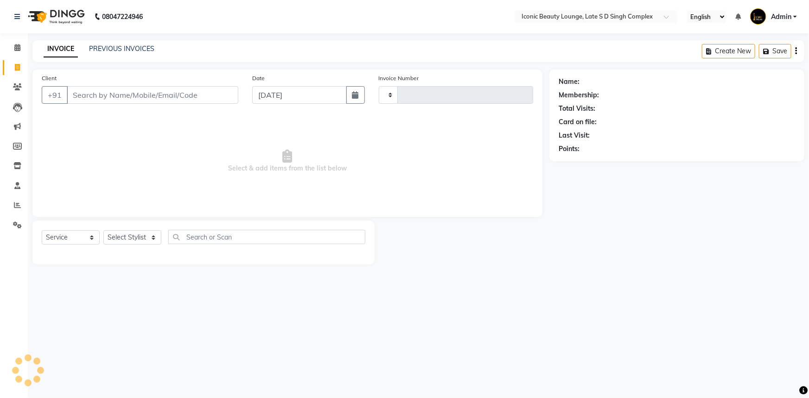
type input "0814"
select select "6614"
click at [108, 43] on div "INVOICE PREVIOUS INVOICES Create New Save Open Invoices" at bounding box center [418, 51] width 772 height 22
click at [139, 46] on link "PREVIOUS INVOICES" at bounding box center [121, 49] width 65 height 8
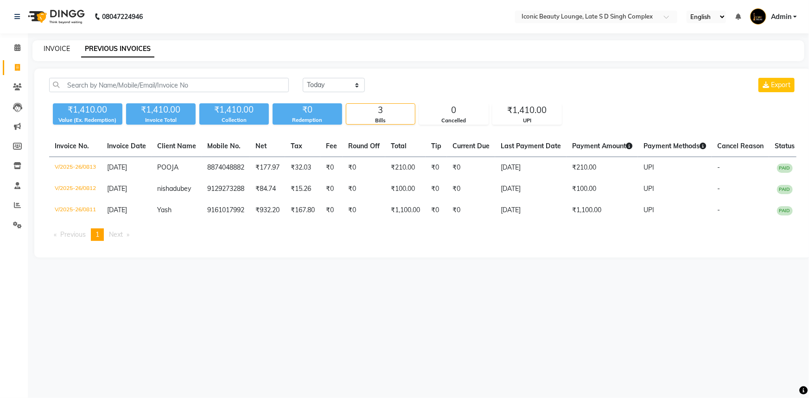
click at [60, 46] on link "INVOICE" at bounding box center [57, 49] width 26 height 8
select select "service"
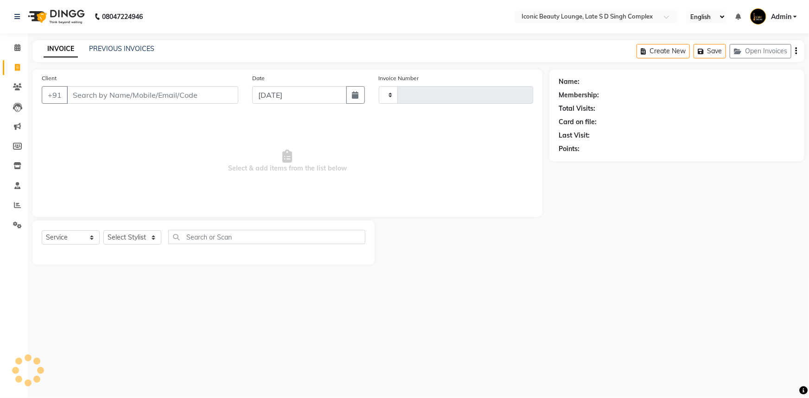
type input "0814"
click at [82, 92] on input "Client" at bounding box center [153, 95] width 172 height 18
select select "6614"
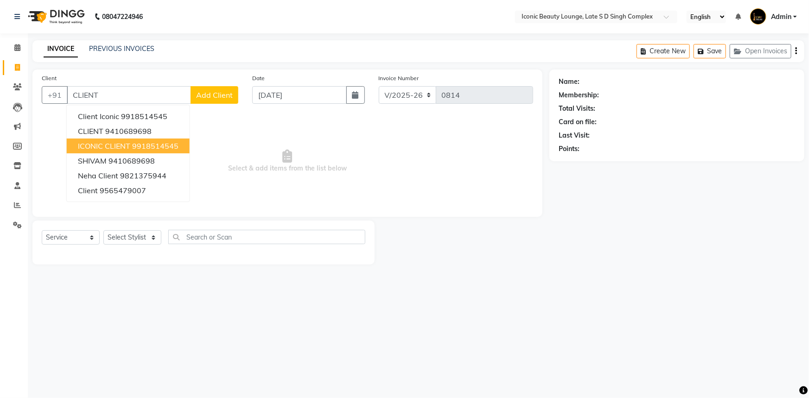
click at [115, 145] on span "ICONIC CLIENT" at bounding box center [104, 145] width 52 height 9
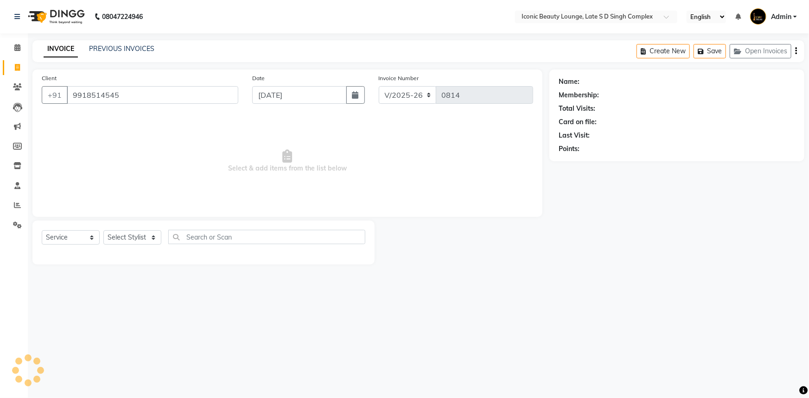
type input "9918514545"
click at [140, 234] on select "Select Stylist [PERSON_NAME] [PERSON_NAME] [PERSON_NAME] [PERSON_NAME] [PERSON_…" at bounding box center [132, 237] width 58 height 14
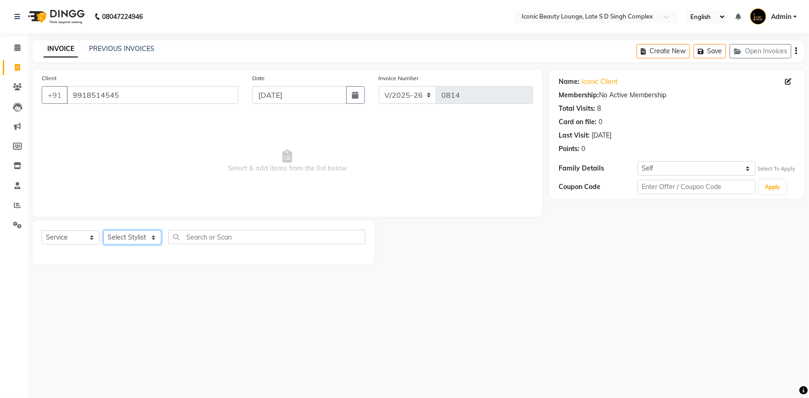
select select "58605"
click at [103, 230] on select "Select Stylist [PERSON_NAME] [PERSON_NAME] [PERSON_NAME] [PERSON_NAME] [PERSON_…" at bounding box center [132, 237] width 58 height 14
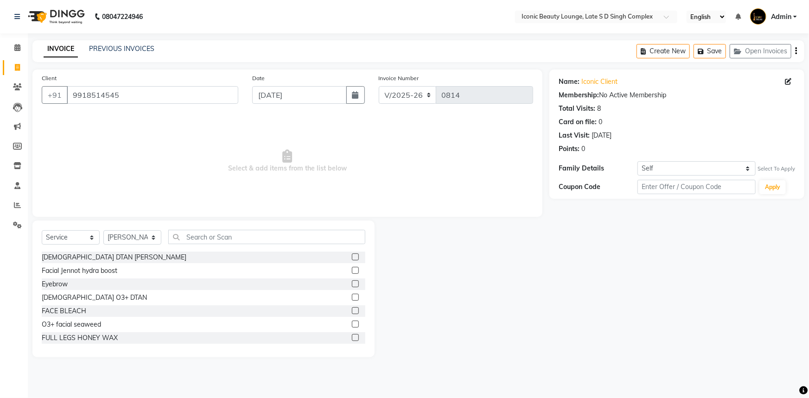
drag, startPoint x: 250, startPoint y: 222, endPoint x: 252, endPoint y: 237, distance: 15.0
click at [252, 236] on div "Select Service Product Membership Package Voucher Prepaid Gift Card Select Styl…" at bounding box center [203, 289] width 342 height 137
click at [252, 237] on input "text" at bounding box center [266, 237] width 197 height 14
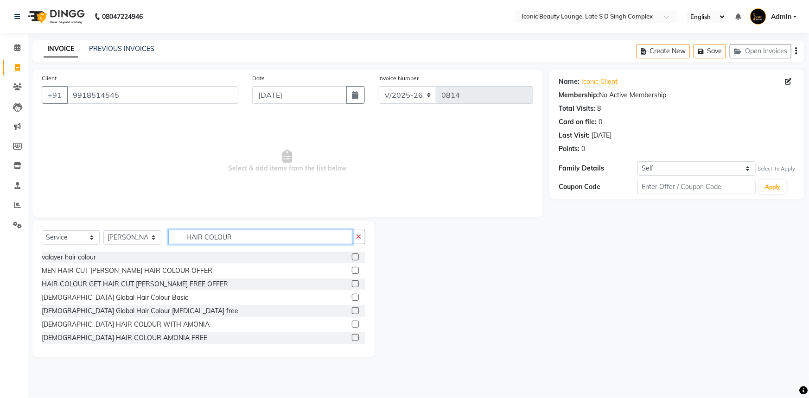
type input "HAIR COLOUR"
click at [352, 322] on label at bounding box center [355, 324] width 7 height 7
click at [352, 322] on input "checkbox" at bounding box center [355, 325] width 6 height 6
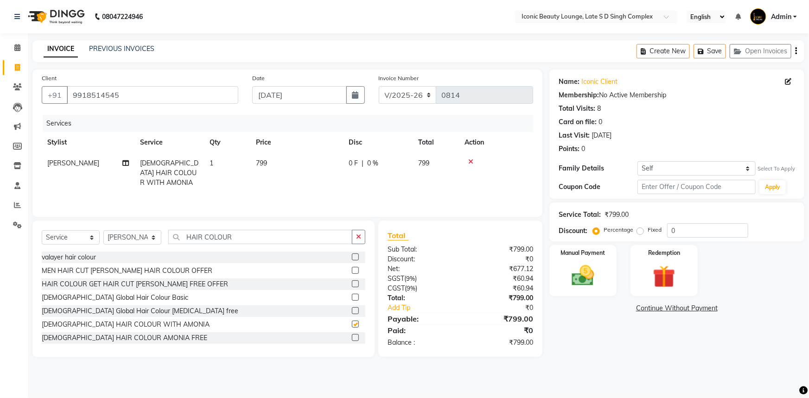
checkbox input "false"
click at [357, 164] on span "0 F" at bounding box center [353, 164] width 9 height 10
select select "58605"
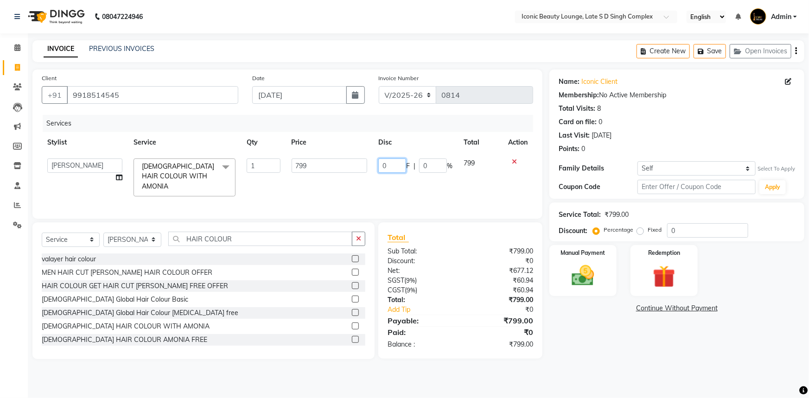
click at [391, 163] on input "0" at bounding box center [392, 166] width 28 height 14
type input "199"
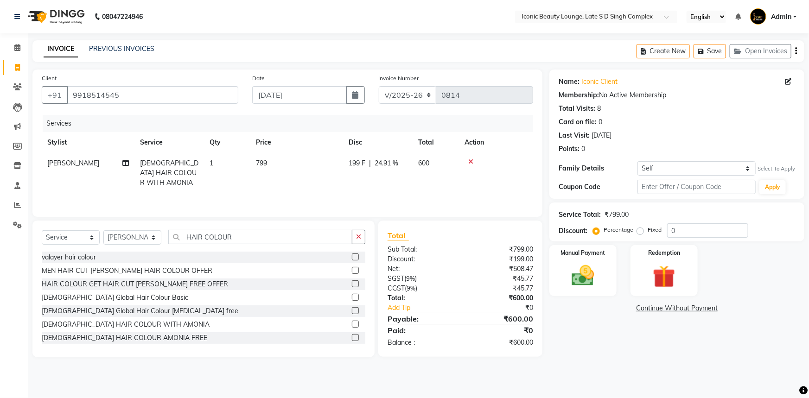
drag, startPoint x: 434, startPoint y: 216, endPoint x: 452, endPoint y: 227, distance: 20.7
click at [435, 216] on div "Client +91 9918514545 Date 03-09-2025 Invoice Number V/2025 V/2025-26 0814 Serv…" at bounding box center [287, 143] width 510 height 147
click at [605, 266] on div "Manual Payment" at bounding box center [583, 270] width 70 height 53
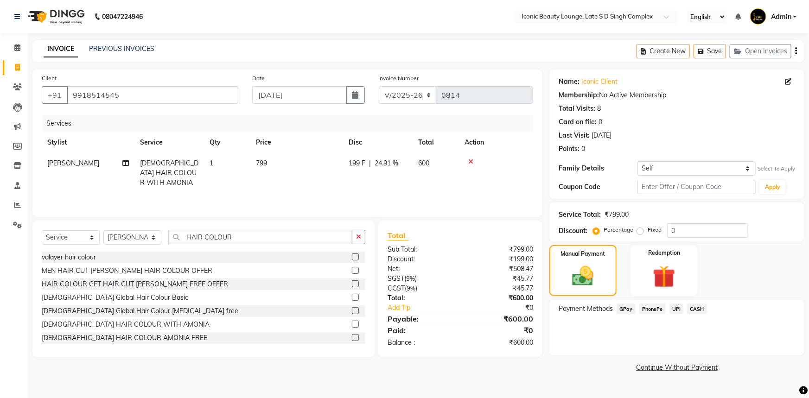
click at [698, 310] on span "CASH" at bounding box center [697, 309] width 20 height 11
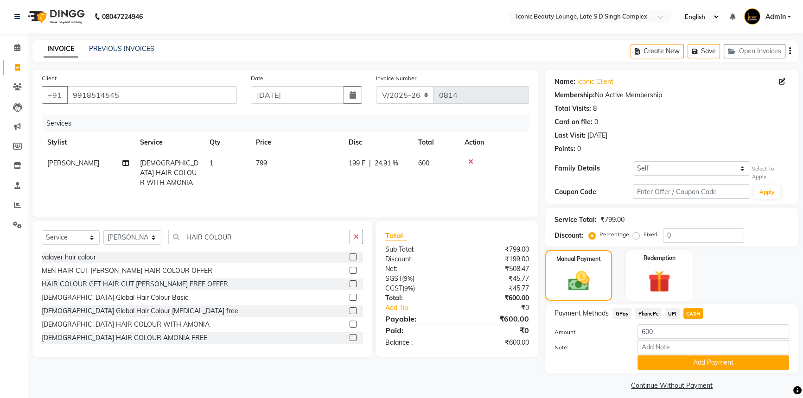
scroll to position [3, 0]
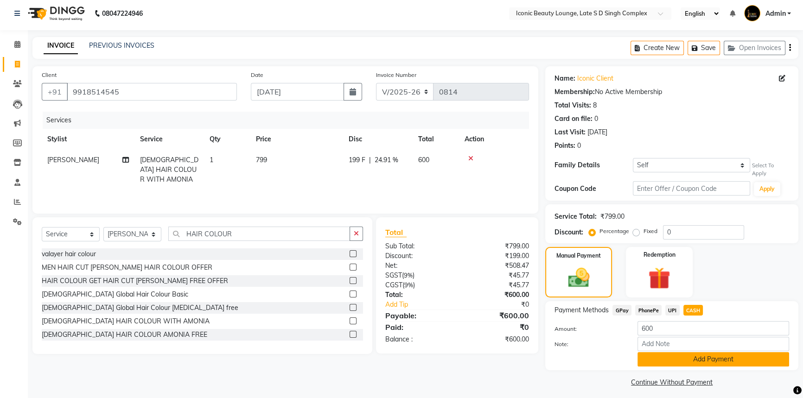
click at [693, 352] on button "Add Payment" at bounding box center [713, 359] width 152 height 14
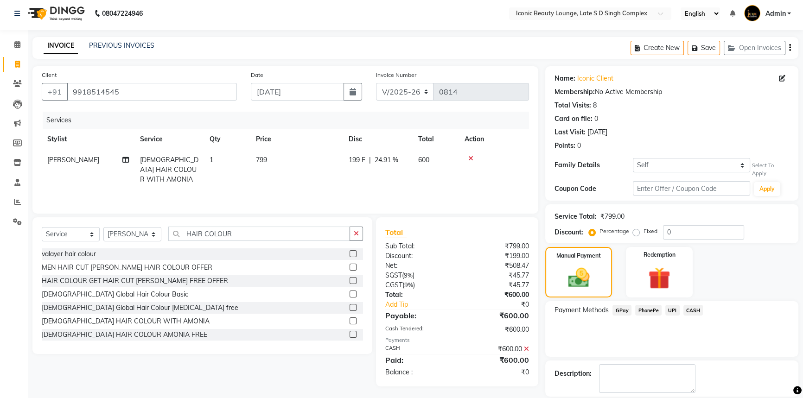
scroll to position [42, 0]
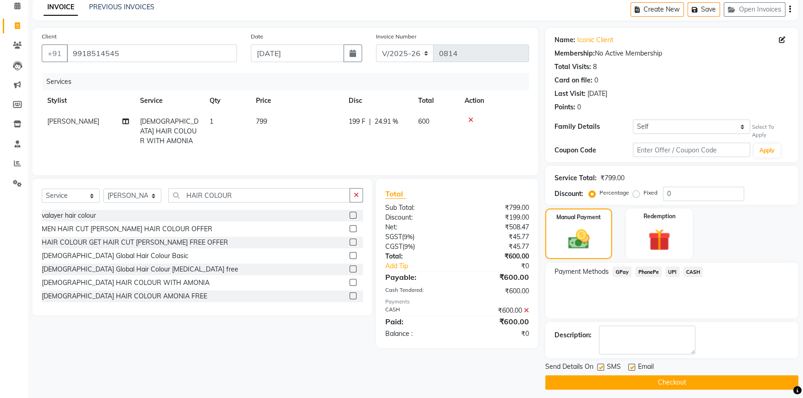
click at [655, 376] on button "Checkout" at bounding box center [671, 383] width 253 height 14
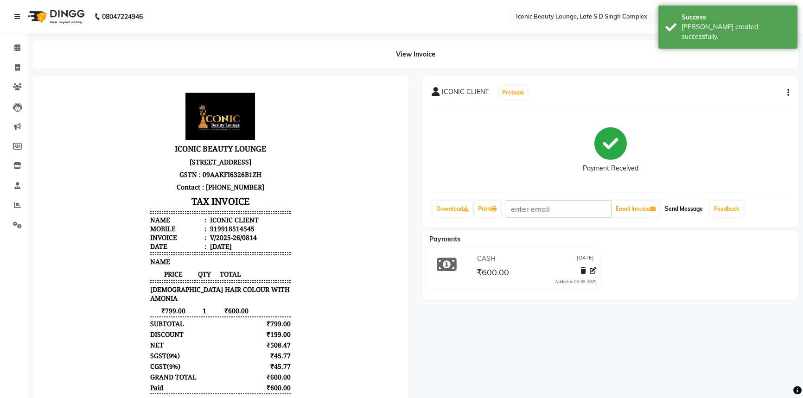
click at [698, 207] on button "Send Message" at bounding box center [683, 209] width 45 height 16
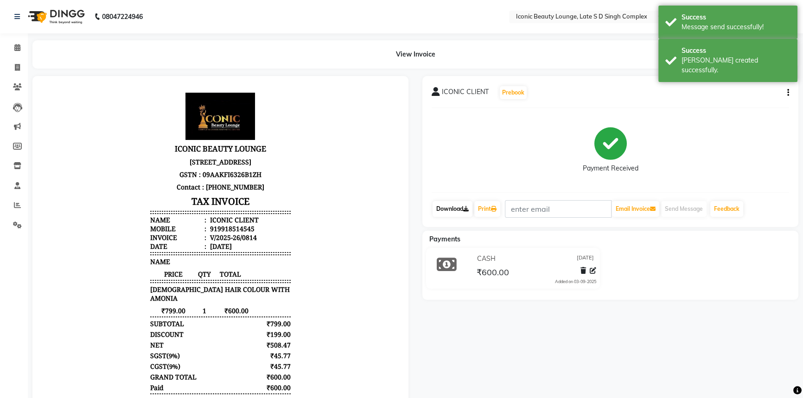
click at [456, 203] on link "Download" at bounding box center [453, 209] width 40 height 16
click at [483, 204] on link "Print" at bounding box center [487, 209] width 26 height 16
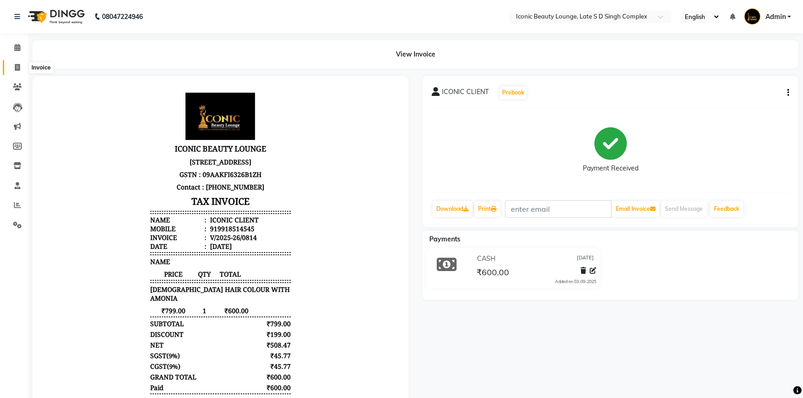
click at [16, 70] on icon at bounding box center [17, 67] width 5 height 7
select select "service"
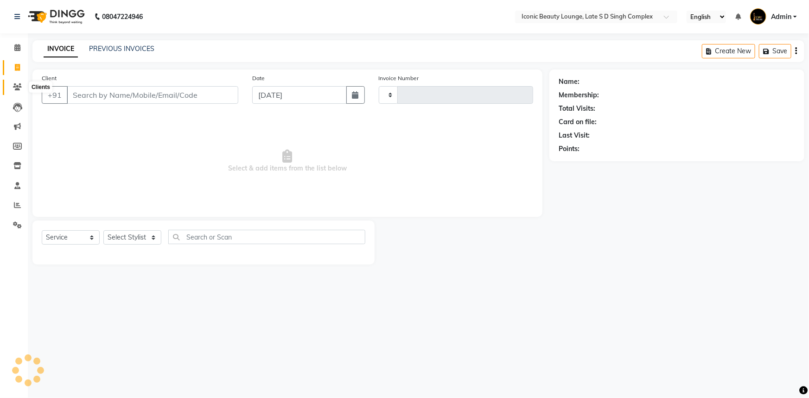
type input "0815"
select select "6614"
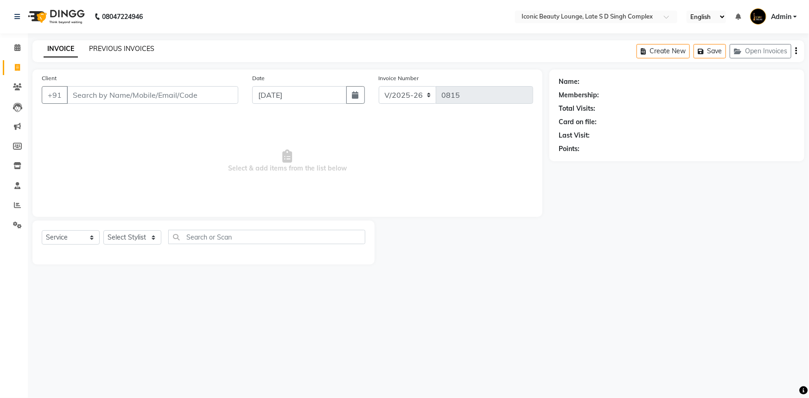
click at [123, 50] on link "PREVIOUS INVOICES" at bounding box center [121, 49] width 65 height 8
